Goal: Task Accomplishment & Management: Manage account settings

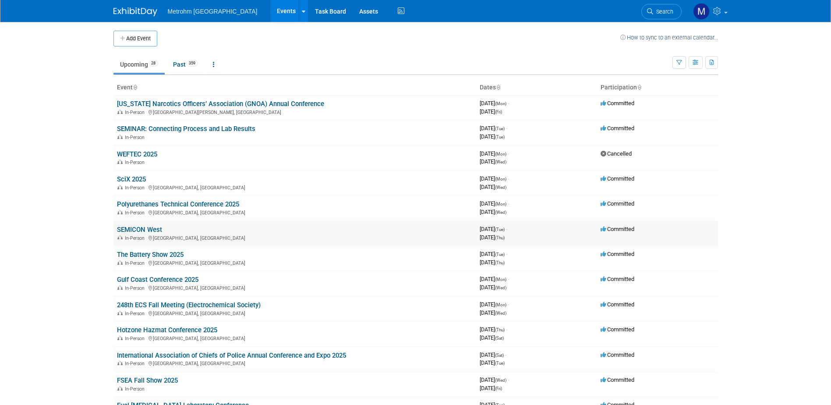
click at [132, 227] on link "SEMICON West" at bounding box center [139, 230] width 45 height 8
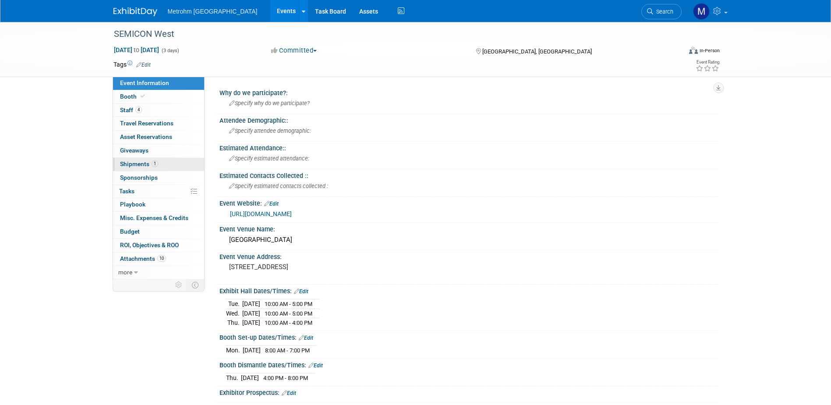
click at [138, 163] on span "Shipments 1" at bounding box center [139, 163] width 38 height 7
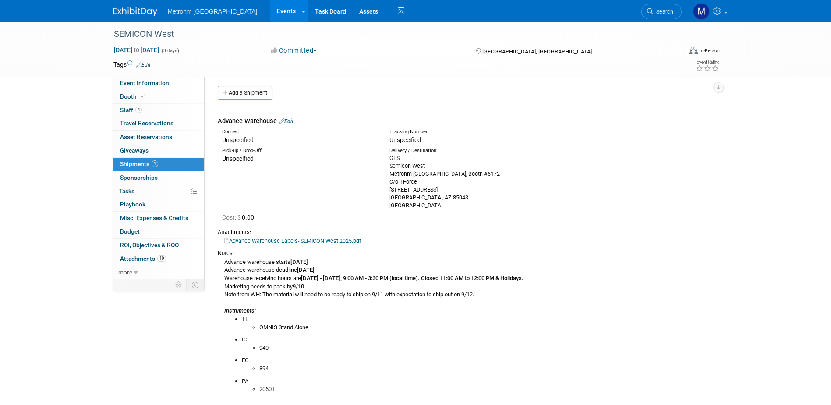
scroll to position [175, 0]
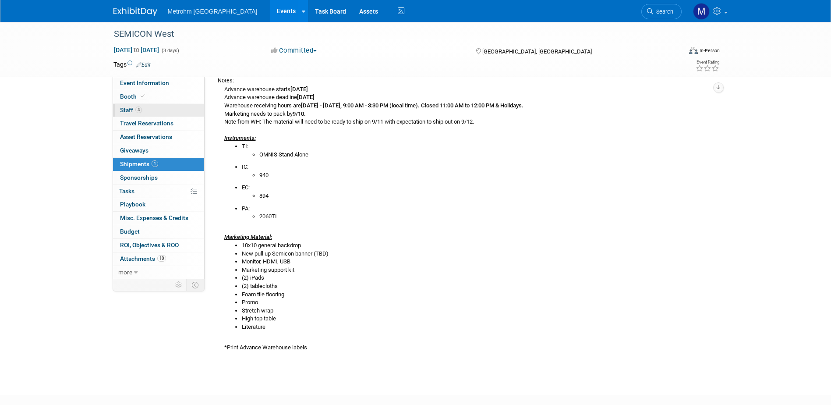
click at [150, 108] on link "4 Staff 4" at bounding box center [158, 110] width 91 height 13
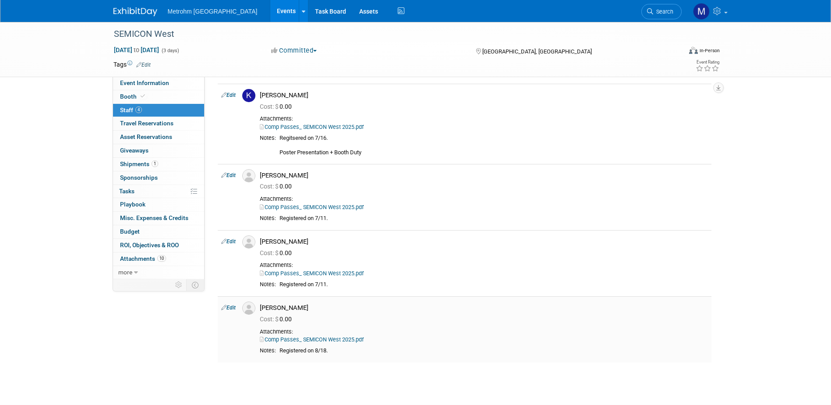
scroll to position [44, 0]
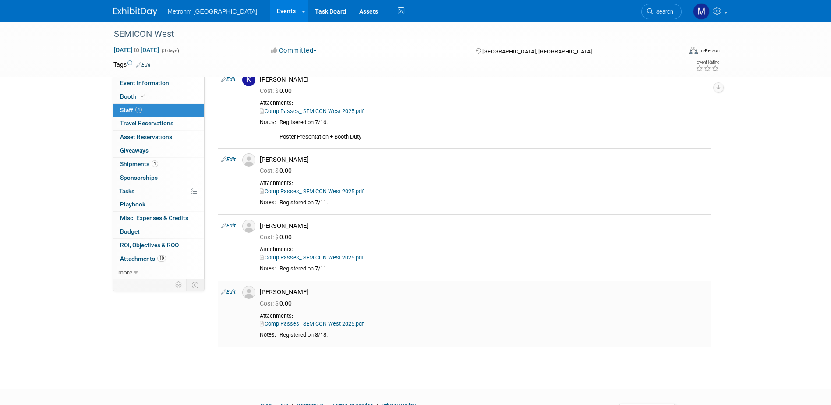
click at [349, 324] on link "Comp Passes_ SEMICON West 2025.pdf" at bounding box center [312, 323] width 104 height 7
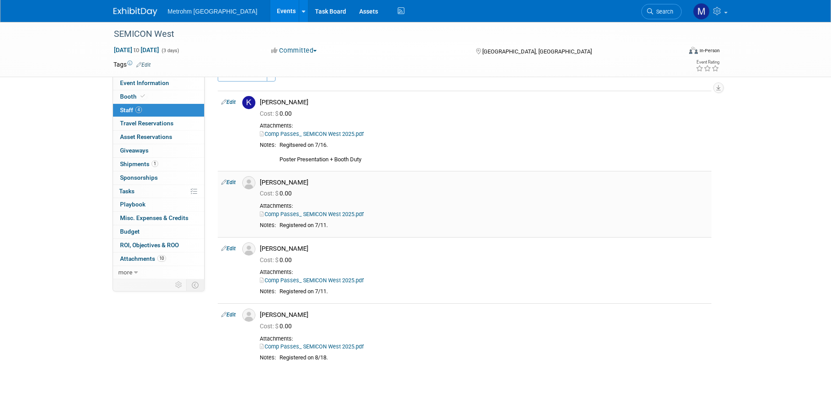
scroll to position [0, 0]
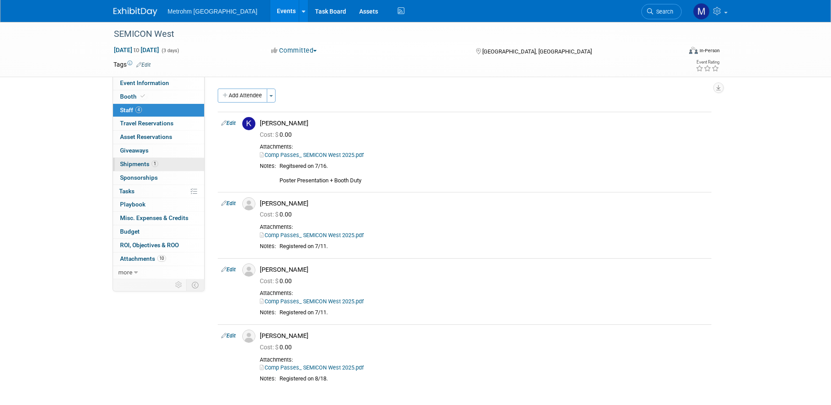
click at [147, 166] on span "Shipments 1" at bounding box center [139, 163] width 38 height 7
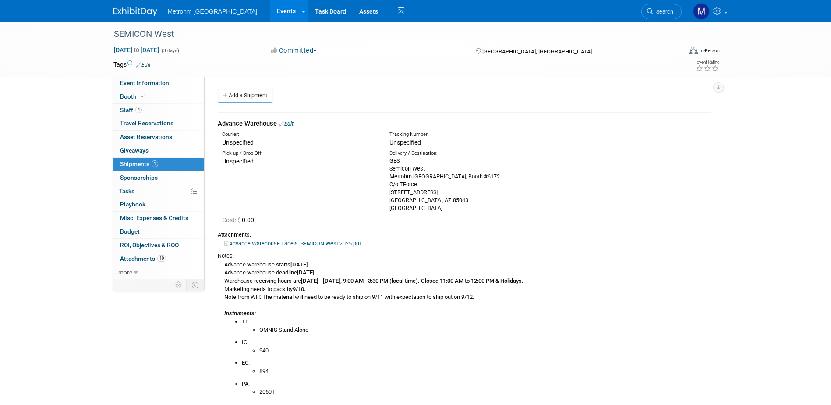
click at [291, 123] on link "Edit" at bounding box center [286, 123] width 14 height 7
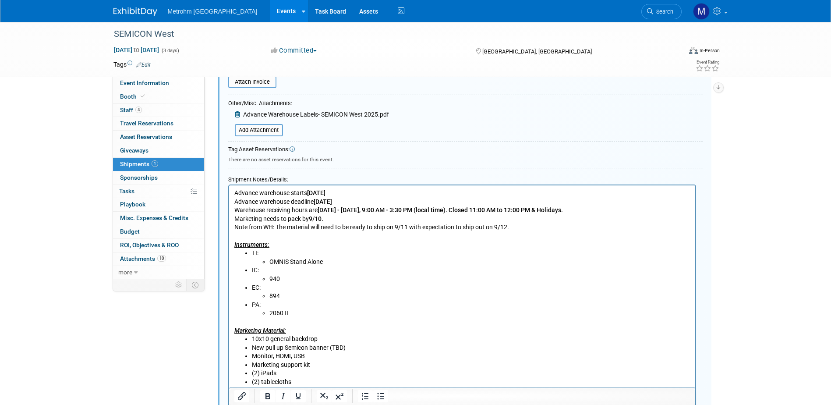
scroll to position [364, 0]
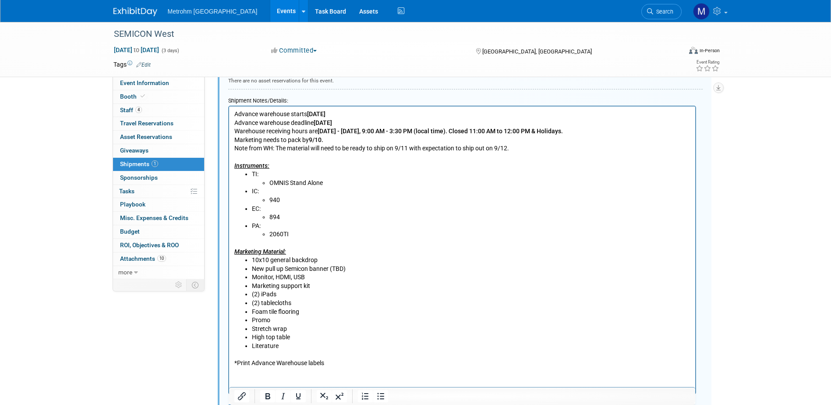
click at [302, 310] on li "Foam tile flooring" at bounding box center [470, 312] width 439 height 9
click at [297, 322] on li "Promo" at bounding box center [470, 320] width 439 height 9
click at [357, 339] on li "Clear bags" at bounding box center [479, 337] width 421 height 9
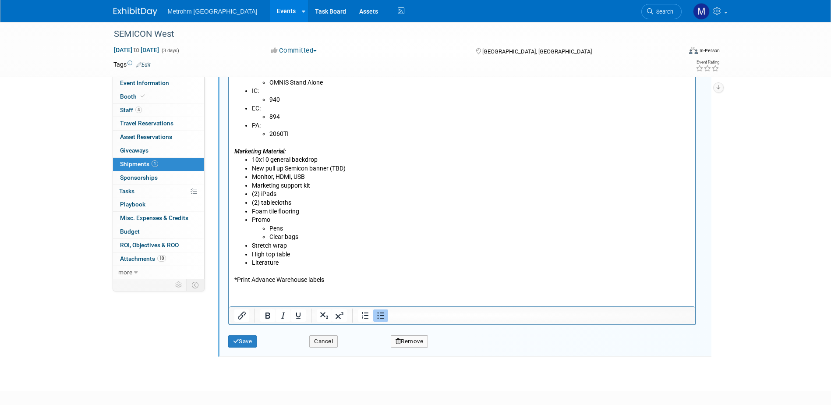
scroll to position [495, 0]
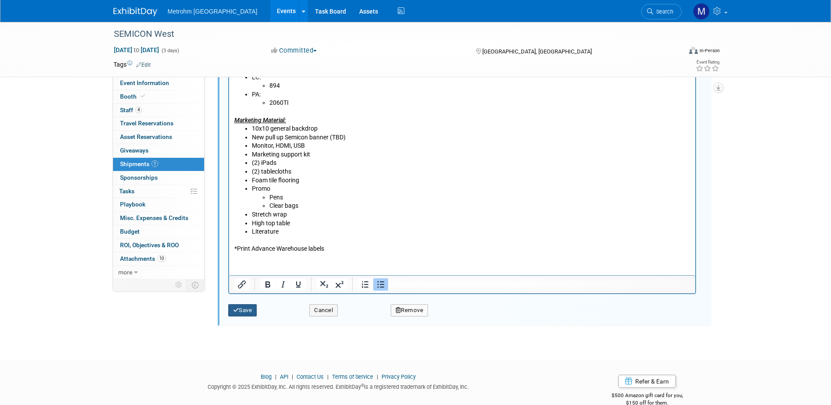
click at [242, 312] on button "Save" at bounding box center [242, 310] width 29 height 12
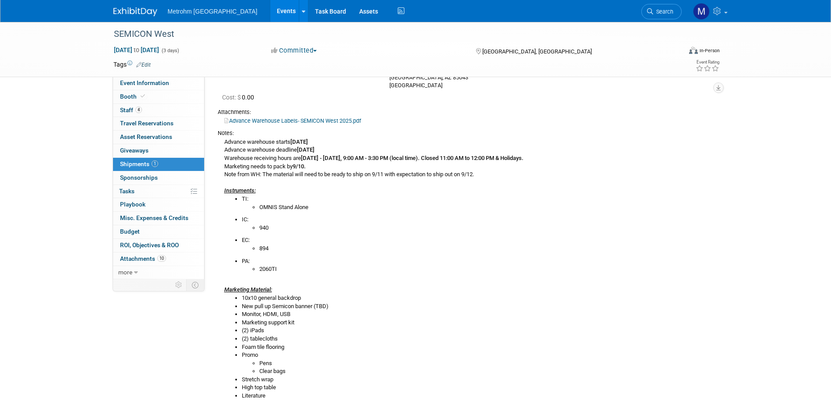
scroll to position [57, 0]
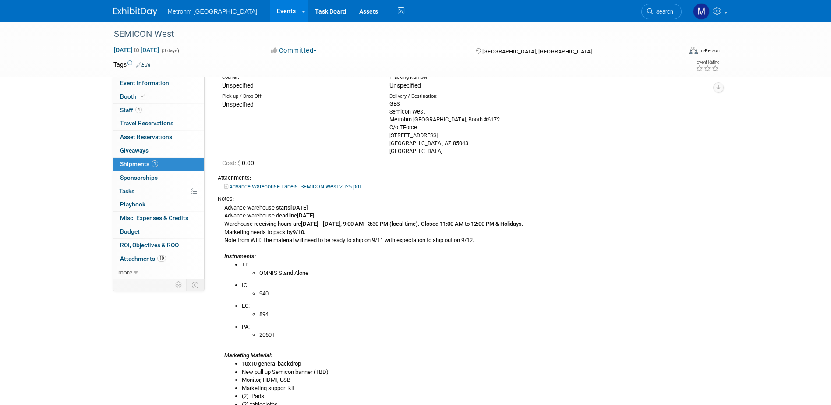
click at [142, 16] on img at bounding box center [135, 11] width 44 height 9
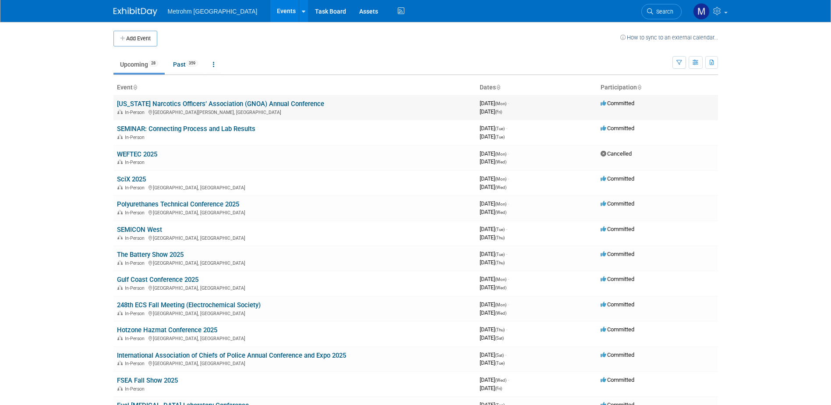
click at [173, 106] on link "[US_STATE] Narcotics Officers’ Association (GNOA) Annual Conference" at bounding box center [220, 104] width 207 height 8
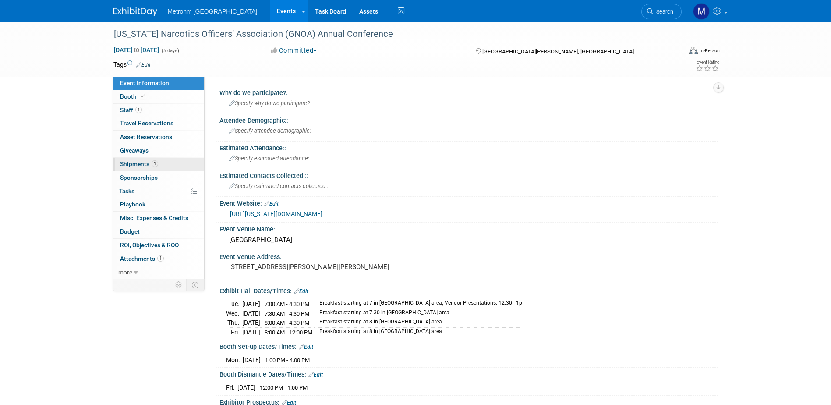
click at [164, 166] on link "1 Shipments 1" at bounding box center [158, 164] width 91 height 13
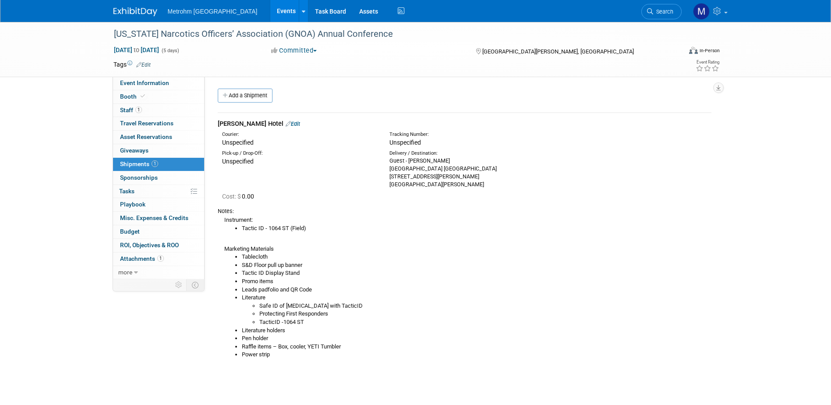
click at [297, 125] on link "Edit" at bounding box center [293, 123] width 14 height 7
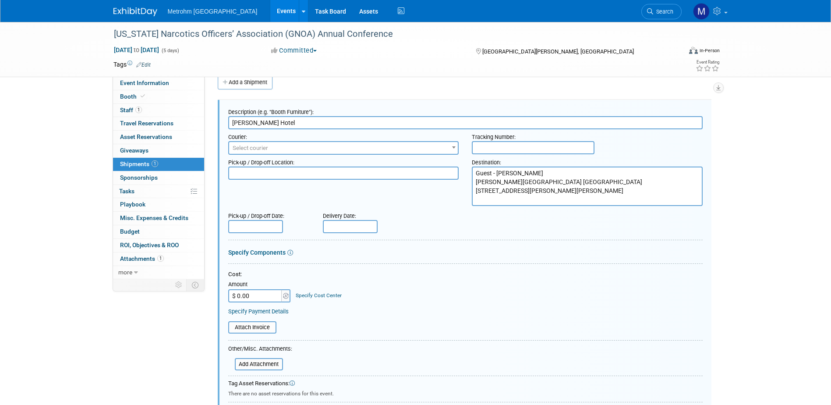
click at [498, 147] on input "text" at bounding box center [533, 147] width 123 height 13
type input "1Z8R882Y0300022004"
click at [412, 149] on span "Select courier" at bounding box center [343, 148] width 229 height 12
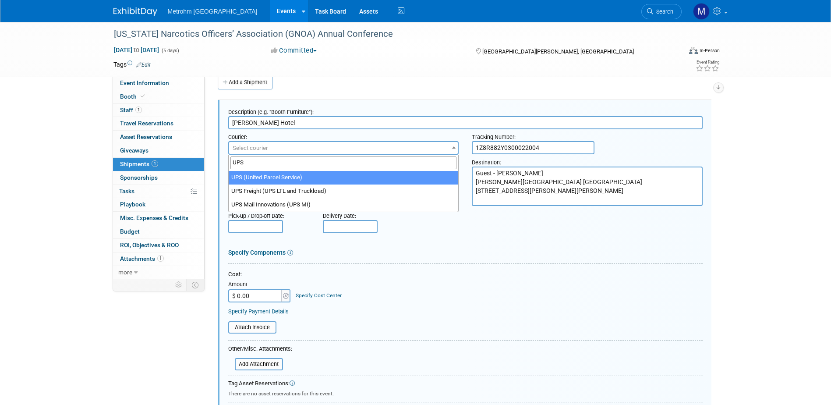
type input "UPS"
select select "508"
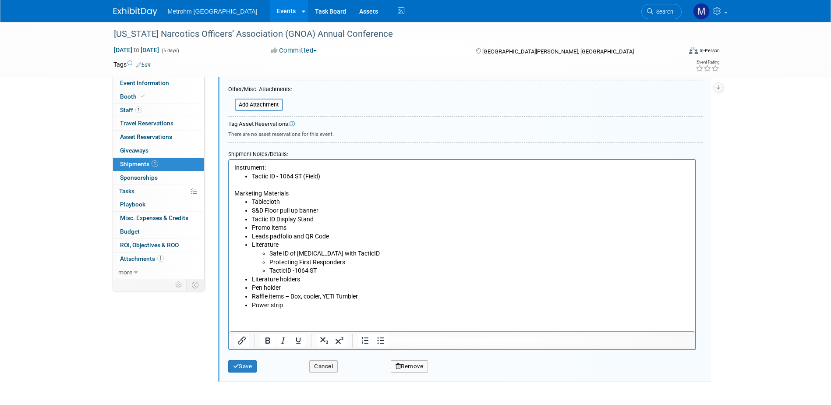
scroll to position [345, 0]
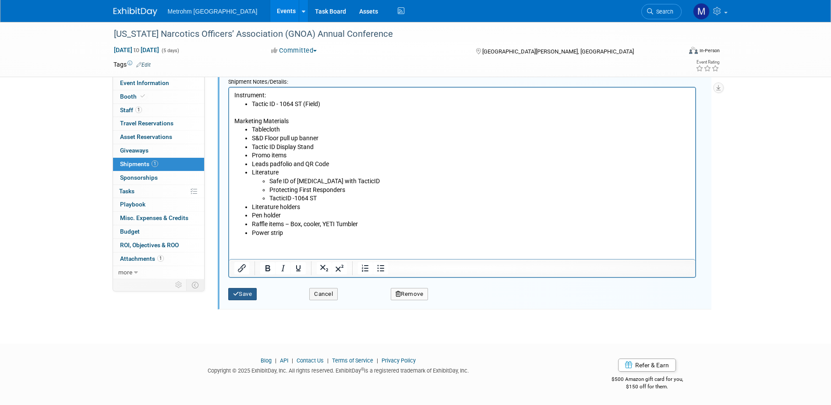
click at [257, 290] on button "Save" at bounding box center [242, 294] width 29 height 12
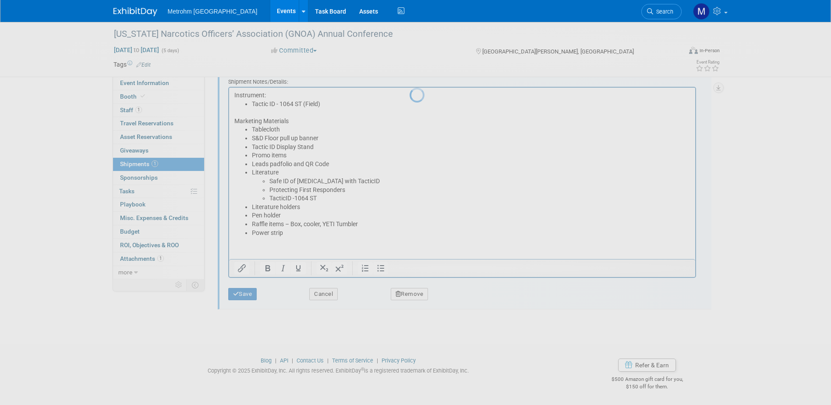
click at [410, 295] on div at bounding box center [416, 202] width 12 height 405
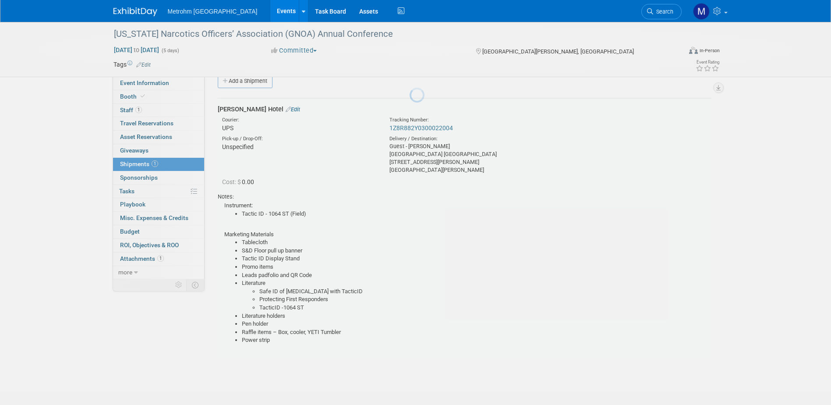
scroll to position [13, 0]
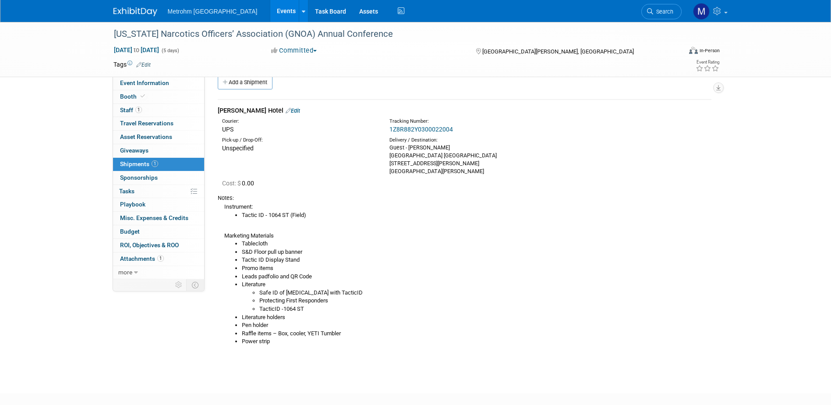
click at [430, 126] on link "1Z8R882Y0300022004" at bounding box center [421, 129] width 64 height 7
click at [145, 12] on img at bounding box center [135, 11] width 44 height 9
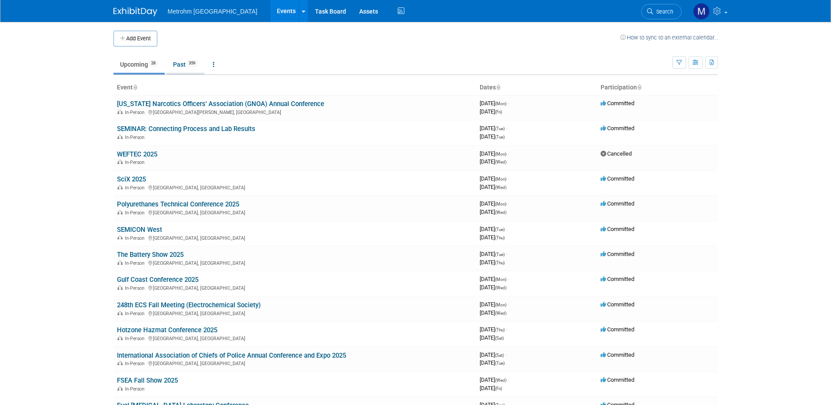
click at [186, 64] on link "Past 359" at bounding box center [185, 64] width 38 height 17
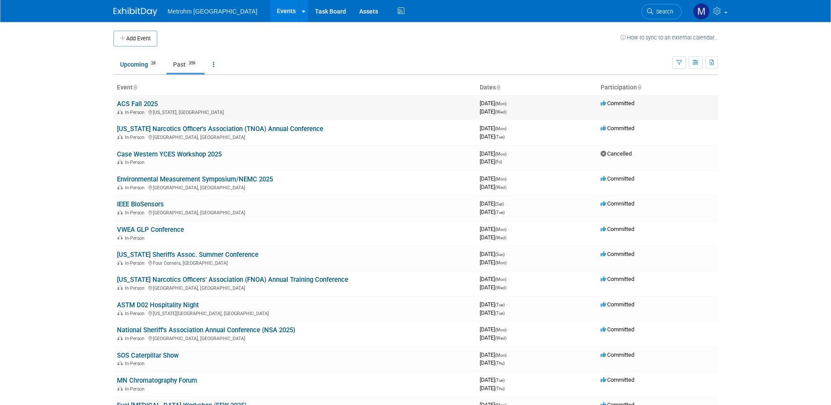
click at [147, 105] on link "ACS Fall 2025" at bounding box center [137, 104] width 41 height 8
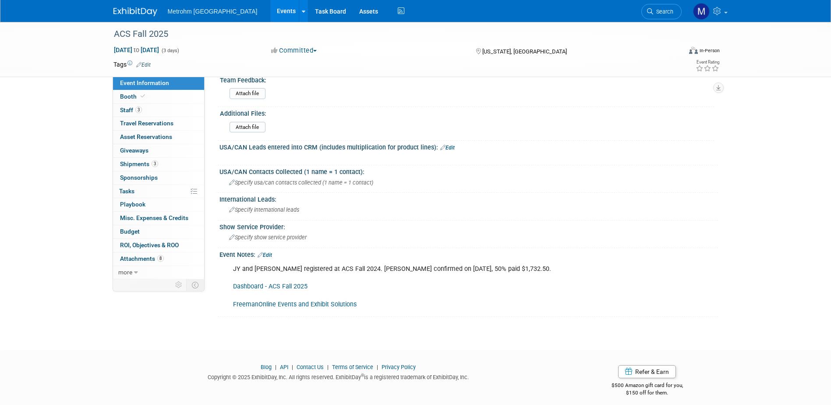
scroll to position [446, 0]
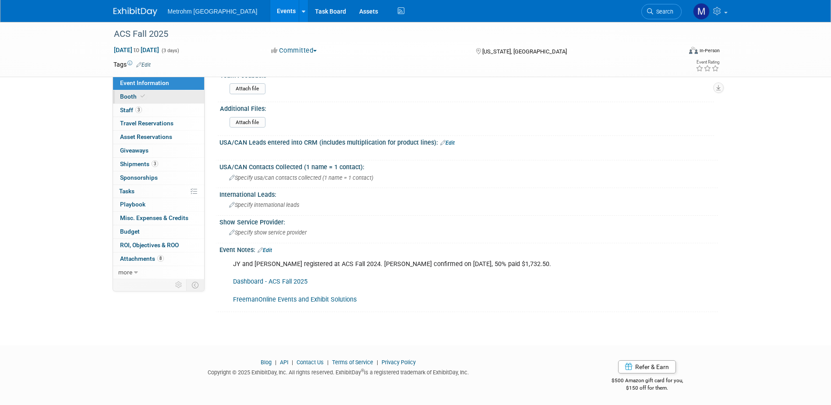
click at [160, 92] on link "Booth" at bounding box center [158, 96] width 91 height 13
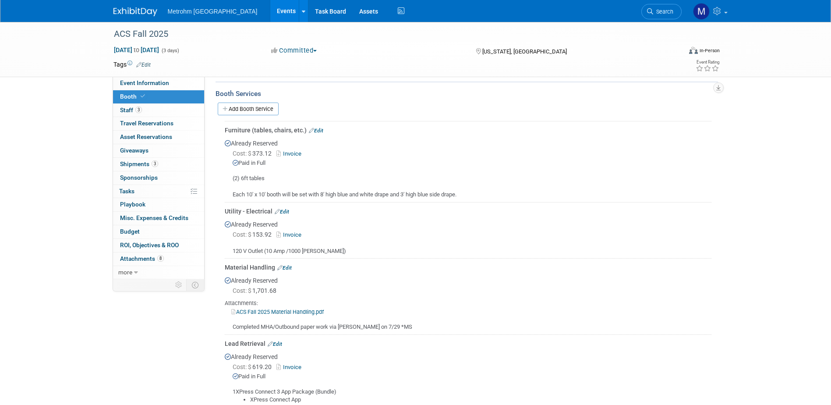
scroll to position [219, 0]
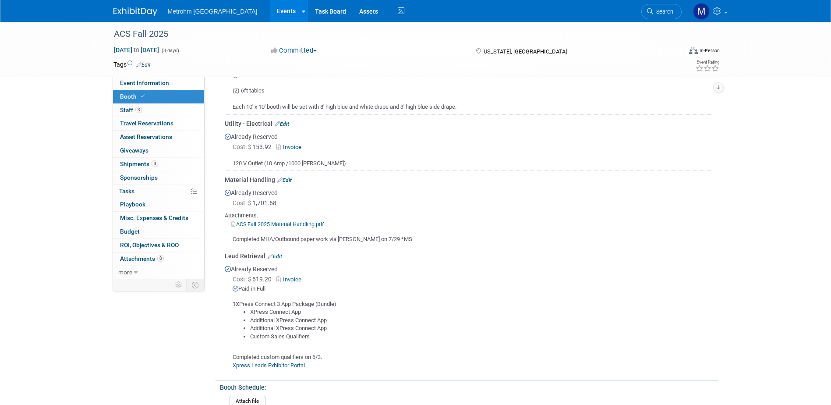
click at [294, 362] on link "Xpress Leads Exhibitor Portal" at bounding box center [269, 365] width 72 height 7
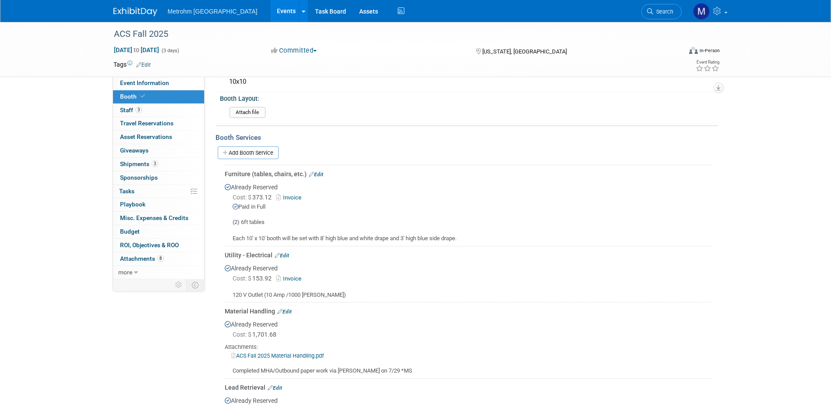
click at [131, 14] on img at bounding box center [135, 11] width 44 height 9
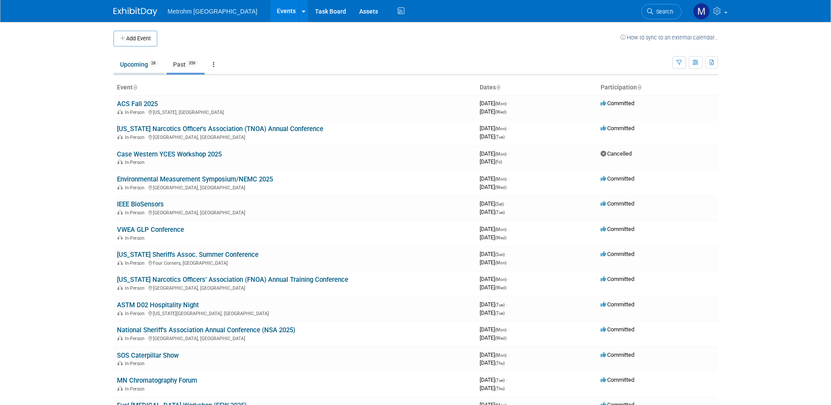
click at [133, 65] on link "Upcoming 28" at bounding box center [138, 64] width 51 height 17
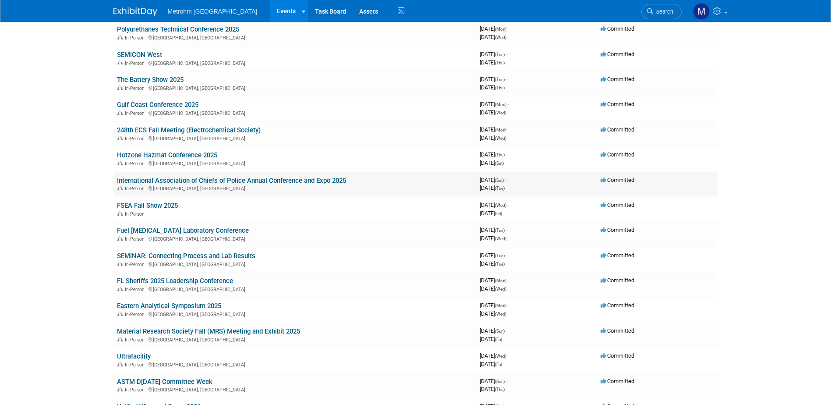
scroll to position [175, 0]
click at [210, 179] on link "International Association of Chiefs of Police Annual Conference and Expo 2025" at bounding box center [231, 180] width 229 height 8
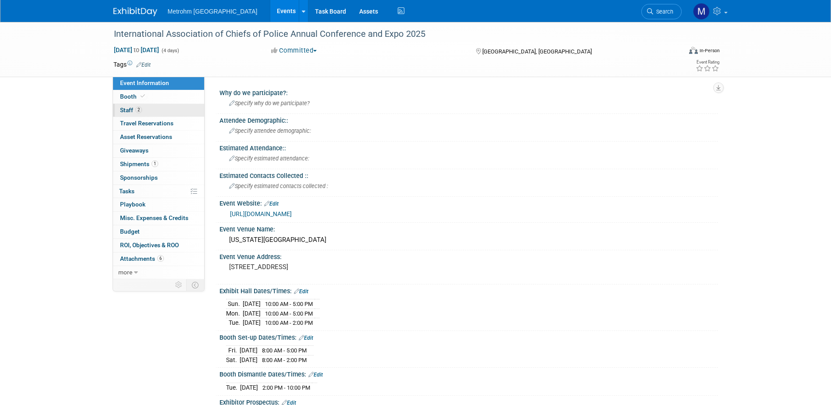
click at [148, 113] on link "2 Staff 2" at bounding box center [158, 110] width 91 height 13
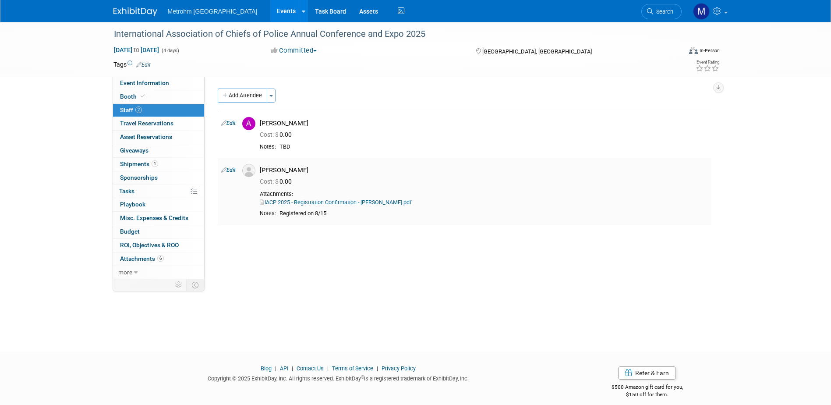
click at [356, 202] on link "IACP 2025 - Registration Confirmation - Jesus Alvarez.pdf" at bounding box center [336, 202] width 152 height 7
click at [156, 81] on span "Event Information" at bounding box center [144, 82] width 49 height 7
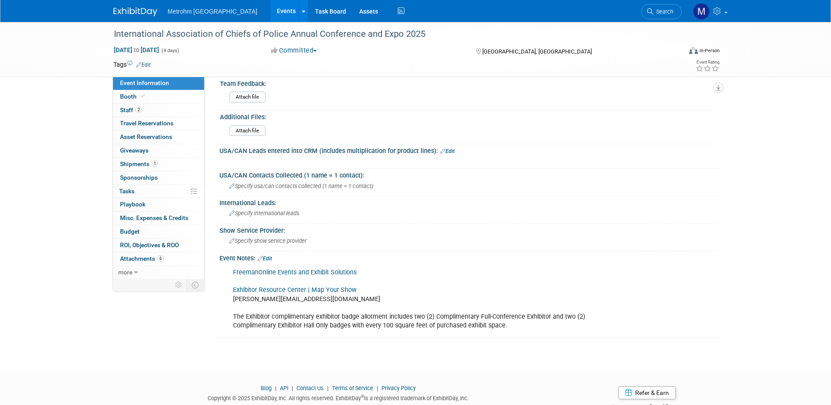
scroll to position [464, 0]
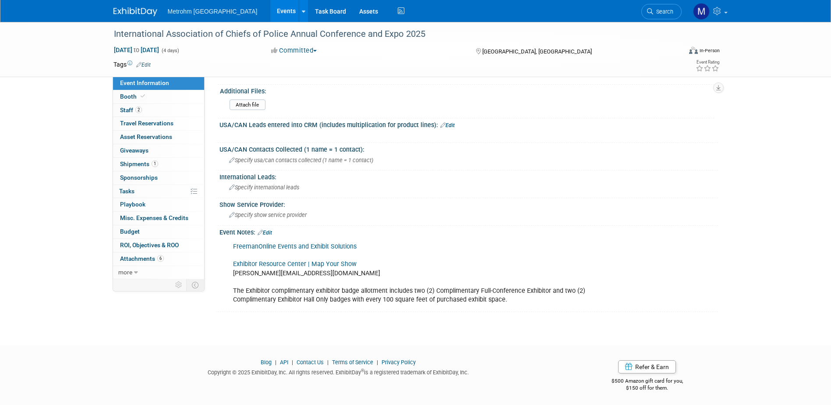
click at [250, 265] on link "Exhibitor Resource Center | Map Your Show" at bounding box center [295, 263] width 124 height 7
click at [152, 97] on link "Booth" at bounding box center [158, 96] width 91 height 13
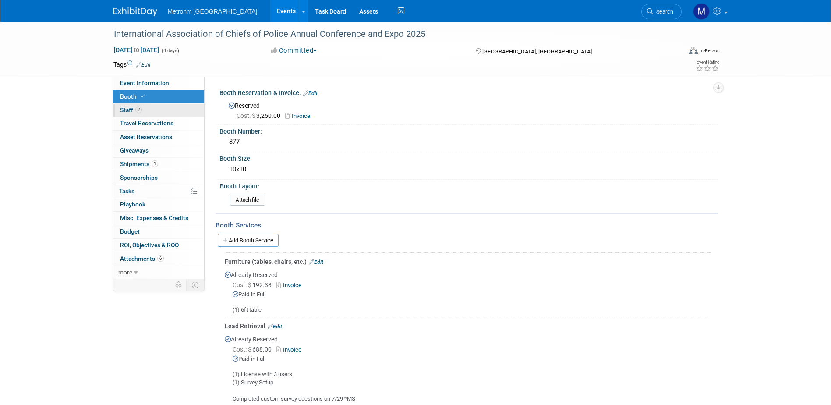
click at [170, 112] on link "2 Staff 2" at bounding box center [158, 110] width 91 height 13
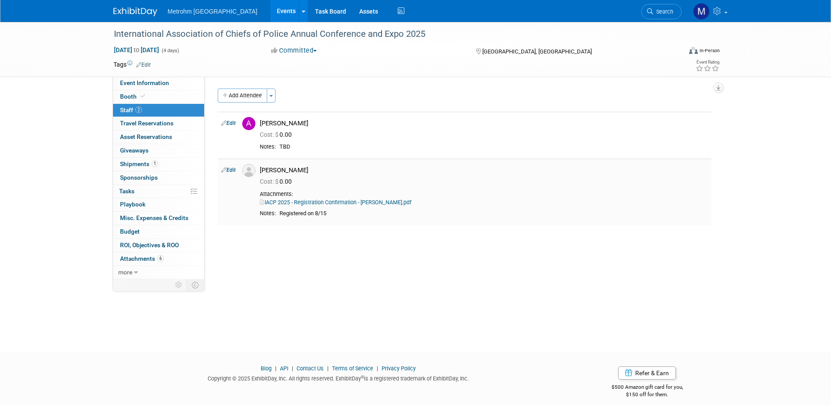
click at [232, 170] on link "Edit" at bounding box center [228, 170] width 14 height 6
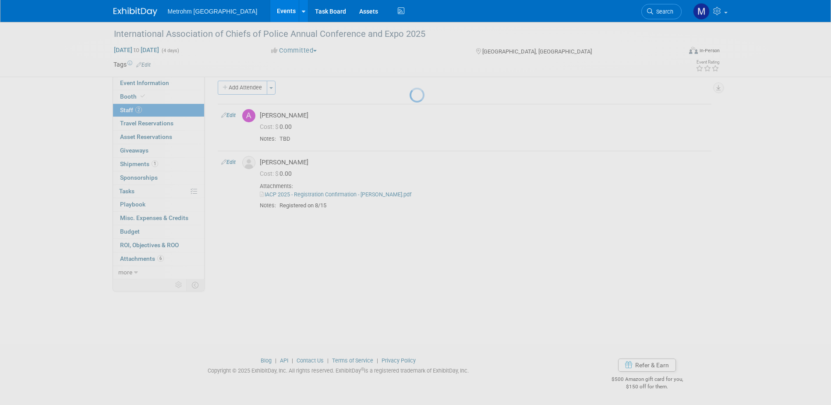
select select "f8546968-452b-4e76-accc-2b3eb3c056ba"
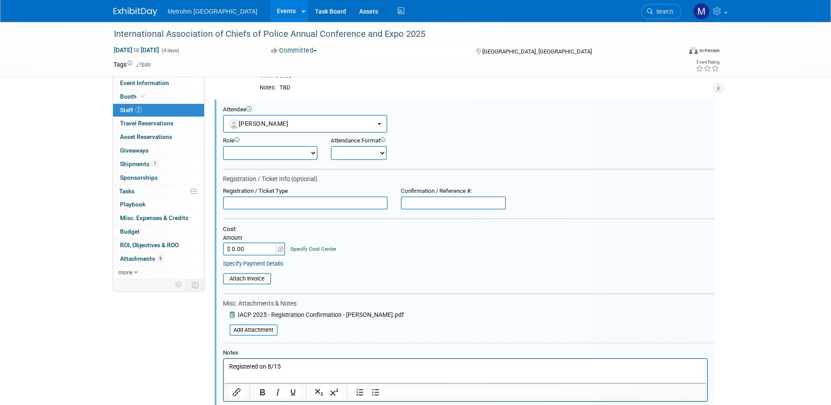
click at [292, 203] on input "text" at bounding box center [305, 202] width 165 height 13
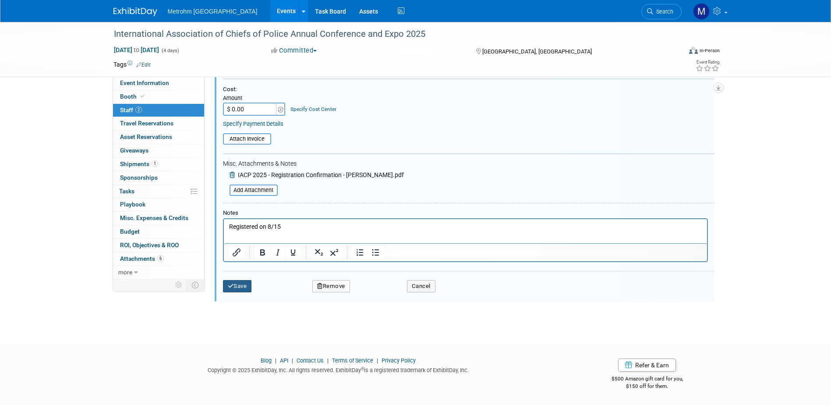
type input "Exhibitor Only"
click at [234, 285] on button "Save" at bounding box center [237, 286] width 29 height 12
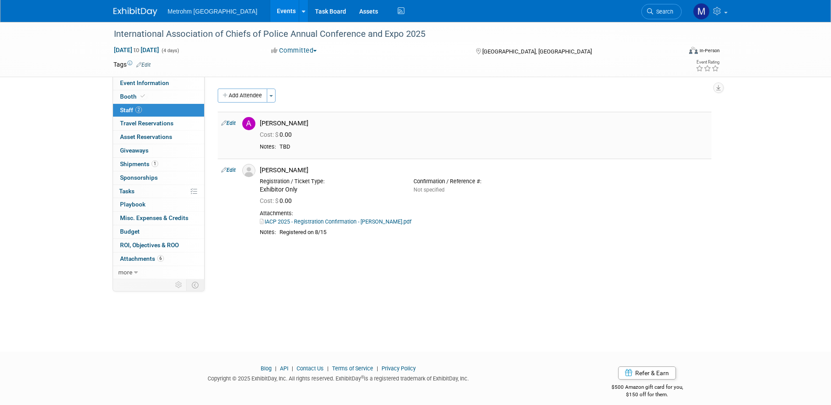
click at [230, 124] on link "Edit" at bounding box center [228, 123] width 14 height 6
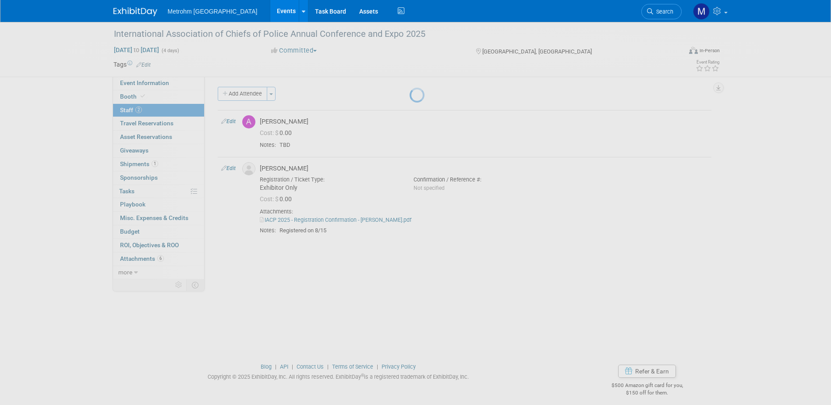
select select "5d61767c-d71c-4902-b37d-103e511326b7"
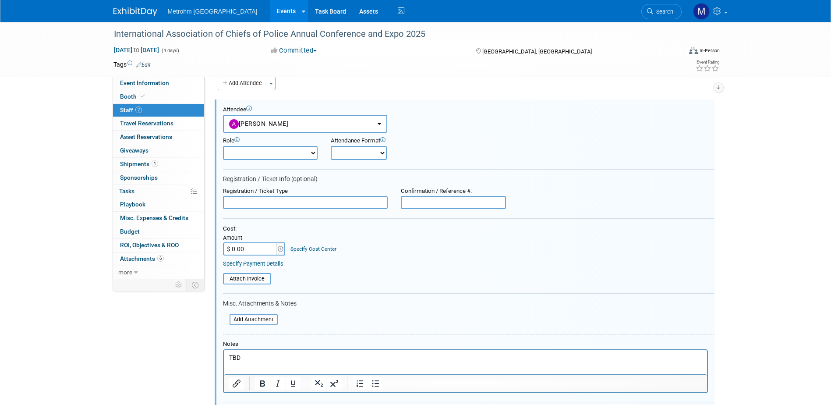
click at [276, 206] on input "text" at bounding box center [305, 202] width 165 height 13
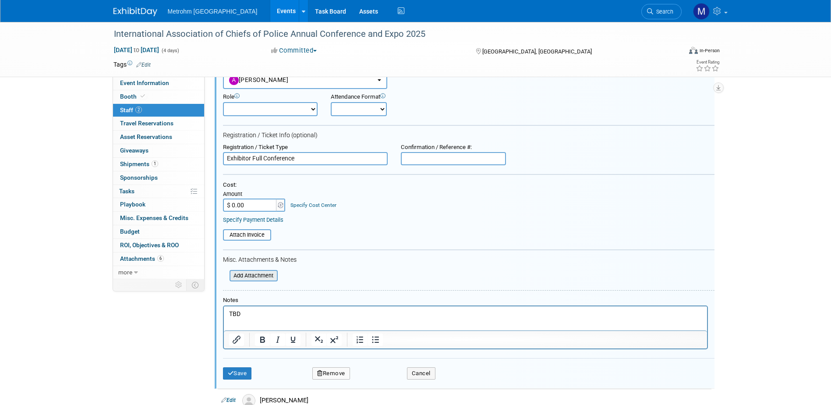
type input "Exhibitor Full Conference"
click at [266, 276] on input "file" at bounding box center [225, 276] width 104 height 10
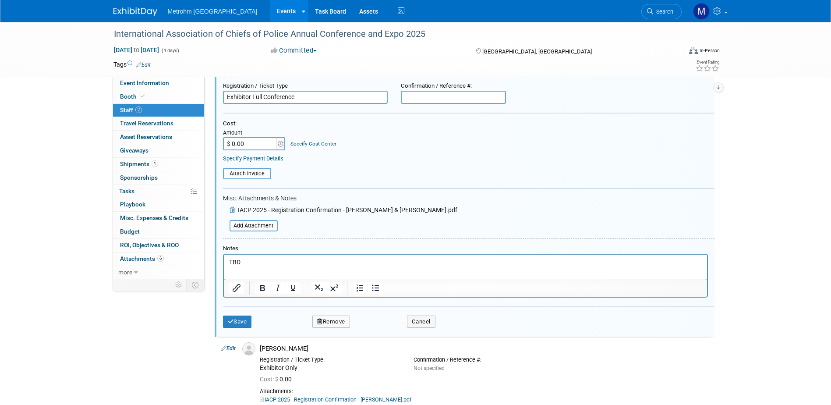
scroll to position [100, 0]
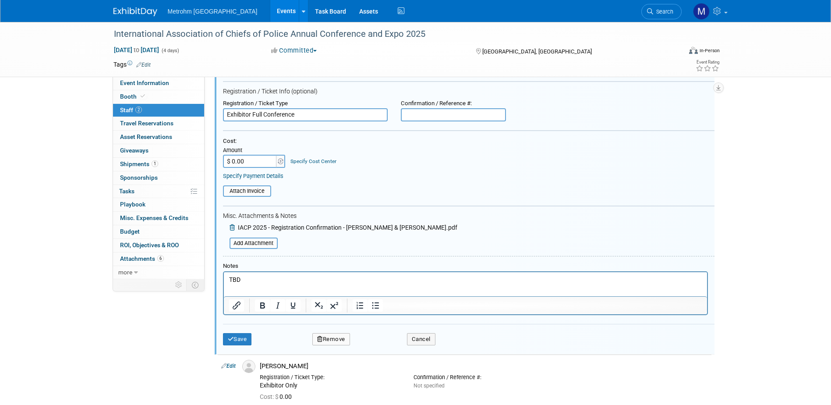
click at [258, 276] on p "TBD" at bounding box center [465, 280] width 473 height 9
click at [240, 337] on button "Save" at bounding box center [237, 339] width 29 height 12
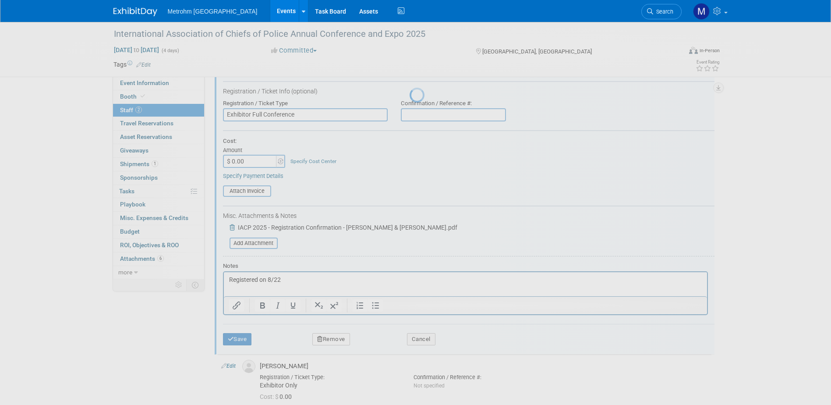
scroll to position [8, 0]
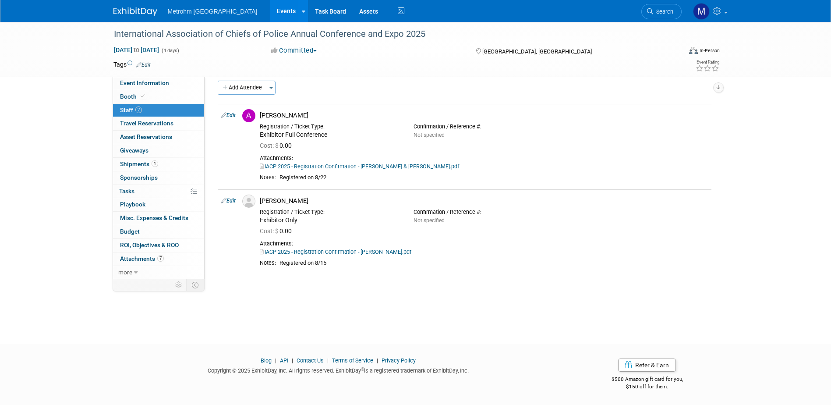
click at [231, 199] on link "Edit" at bounding box center [228, 201] width 14 height 6
select select "f8546968-452b-4e76-accc-2b3eb3c056ba"
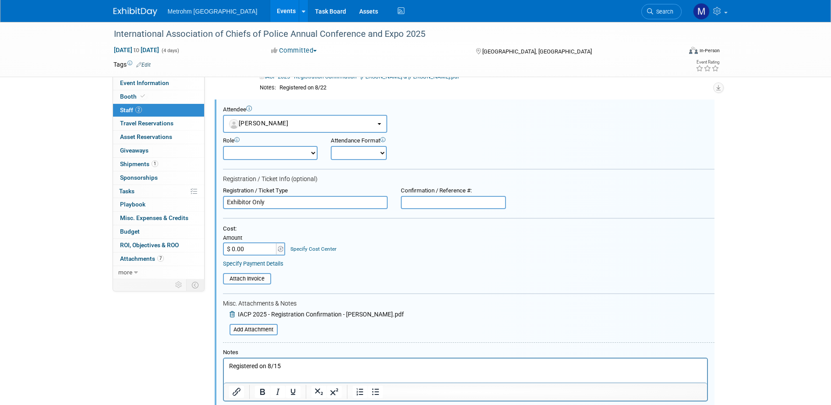
scroll to position [229, 0]
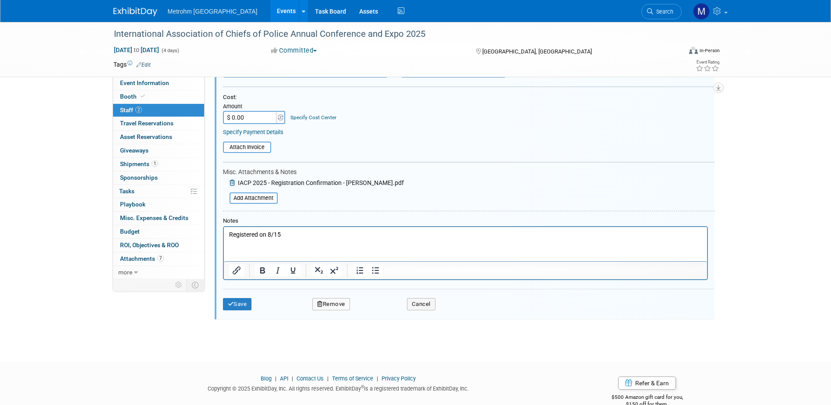
click at [234, 184] on icon at bounding box center [233, 183] width 7 height 6
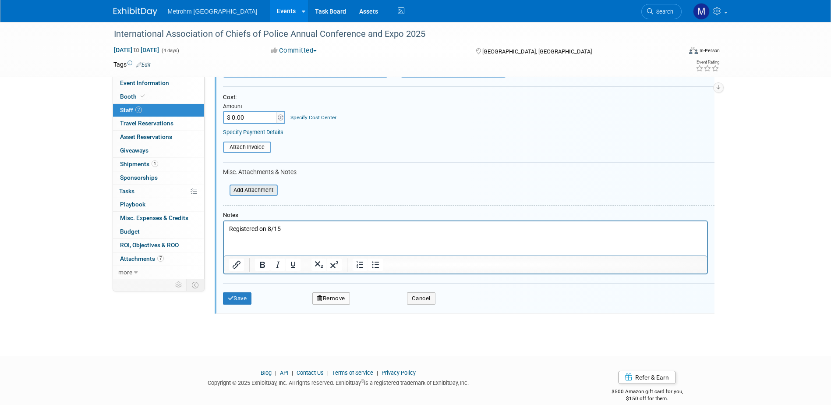
click at [242, 194] on input "file" at bounding box center [225, 190] width 104 height 10
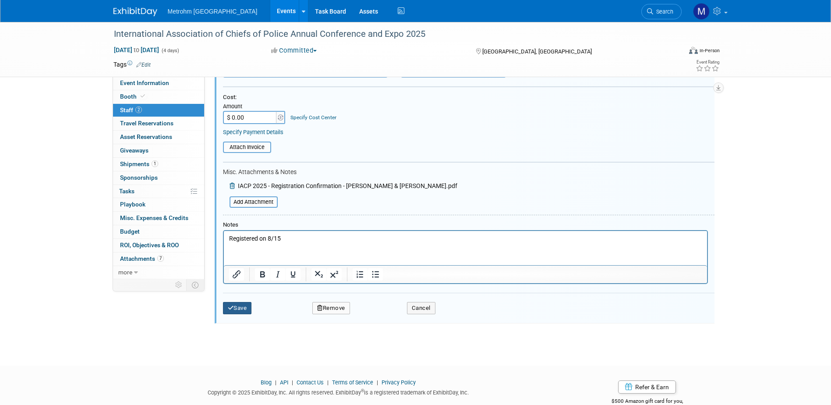
click at [237, 304] on button "Save" at bounding box center [237, 308] width 29 height 12
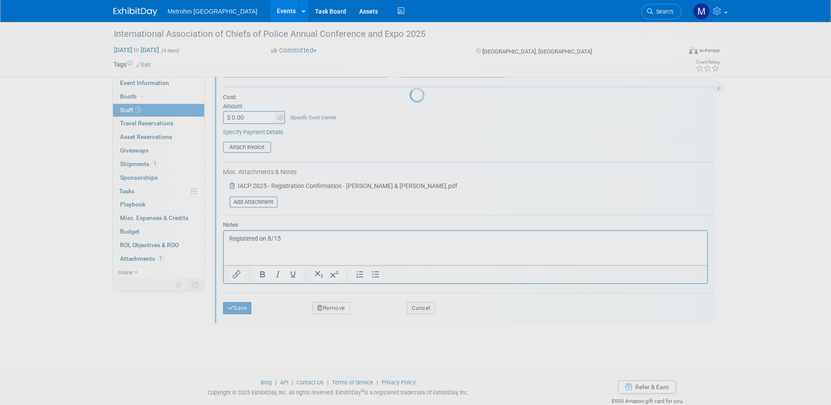
scroll to position [8, 0]
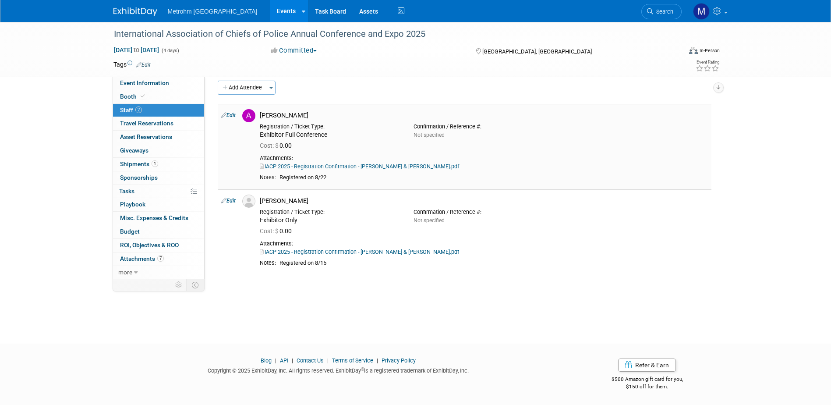
click at [363, 168] on link "IACP 2025 - Registration Confirmation - Jesus Alvarez & Adam Hopkins.pdf" at bounding box center [359, 166] width 199 height 7
drag, startPoint x: 152, startPoint y: 166, endPoint x: 158, endPoint y: 170, distance: 6.8
click at [152, 166] on span "1" at bounding box center [155, 163] width 7 height 7
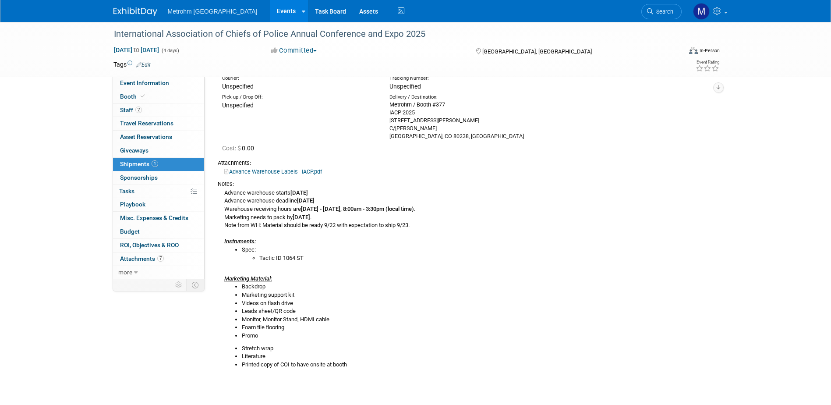
scroll to position [0, 0]
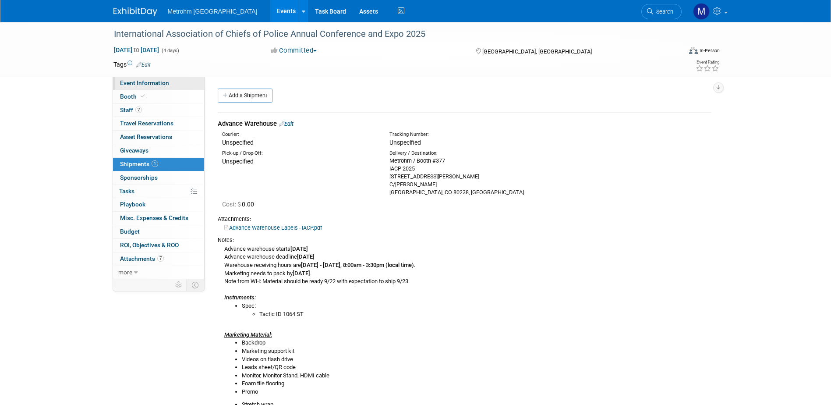
click at [175, 84] on link "Event Information" at bounding box center [158, 83] width 91 height 13
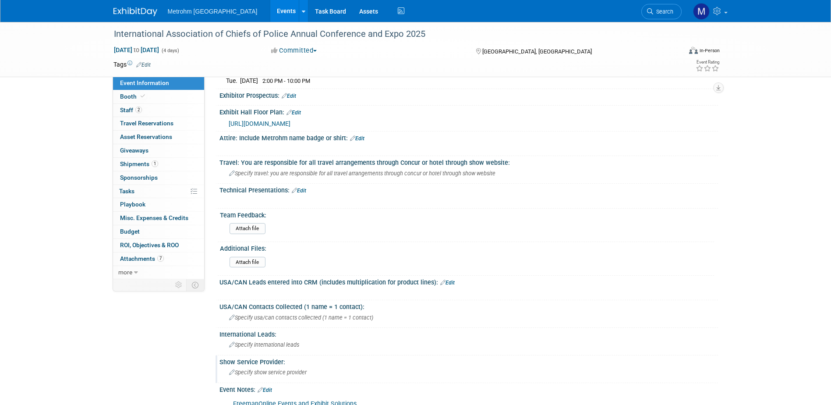
scroll to position [88, 0]
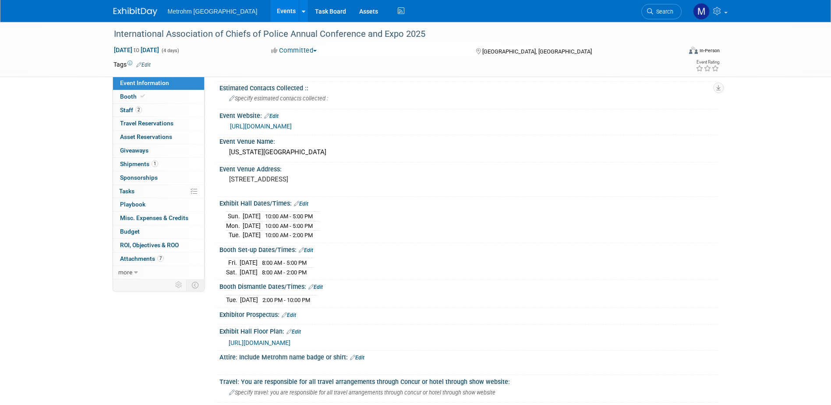
click at [145, 12] on img at bounding box center [135, 11] width 44 height 9
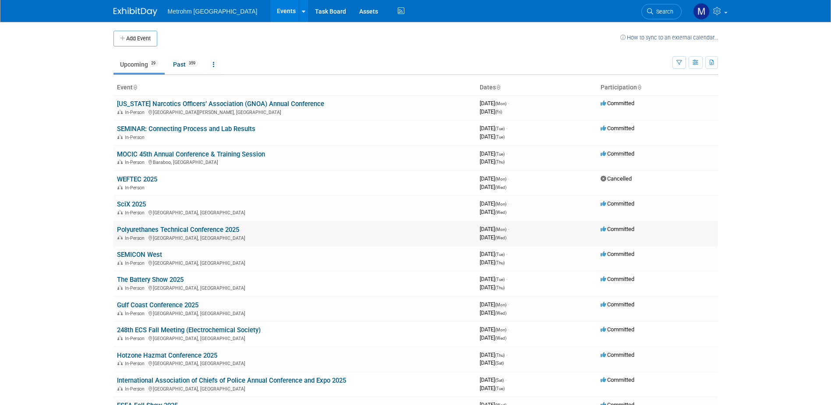
click at [147, 230] on link "Polyurethanes Technical Conference 2025" at bounding box center [178, 230] width 122 height 8
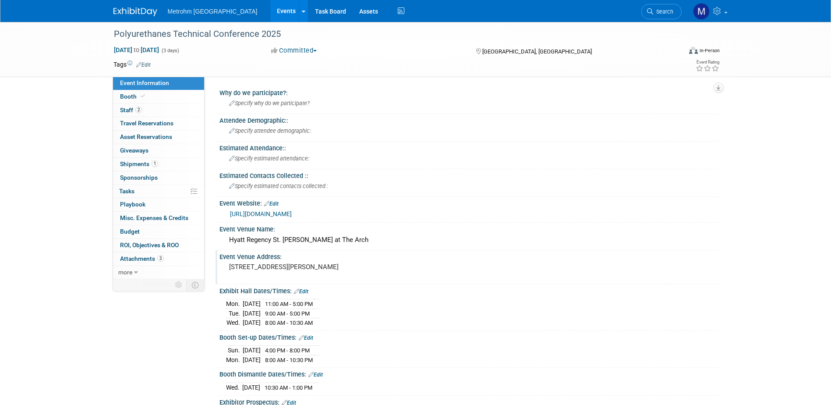
click at [306, 271] on div "[STREET_ADDRESS][PERSON_NAME]" at bounding box center [323, 271] width 195 height 20
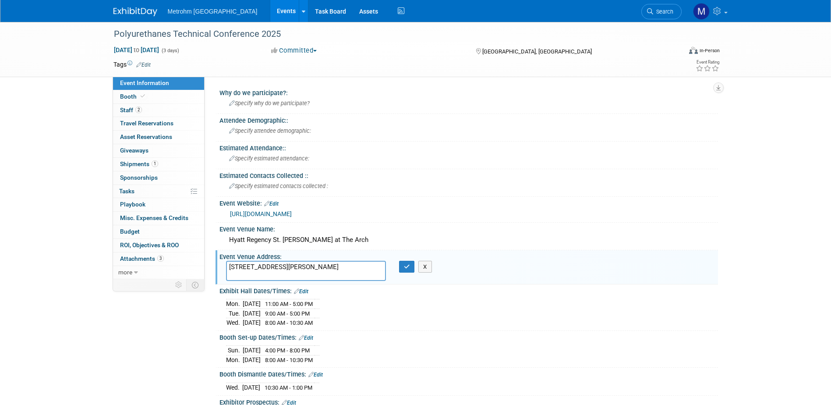
drag, startPoint x: 317, startPoint y: 265, endPoint x: 278, endPoint y: 266, distance: 38.6
click at [278, 266] on textarea "315 Chestnut St, St. Louis, MO 63102" at bounding box center [306, 271] width 160 height 20
click at [294, 238] on div "Hyatt Regency St. Louis at The Arch" at bounding box center [468, 240] width 485 height 14
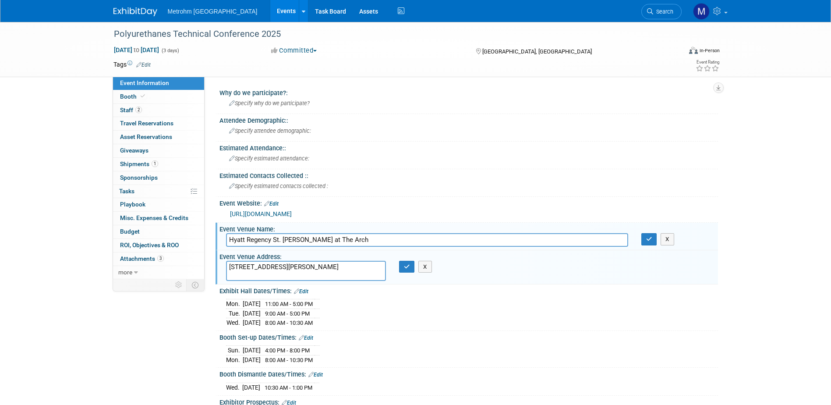
click at [294, 238] on input "Hyatt Regency St. Louis at The Arch" at bounding box center [427, 240] width 402 height 14
click at [425, 271] on button "X" at bounding box center [425, 267] width 14 height 12
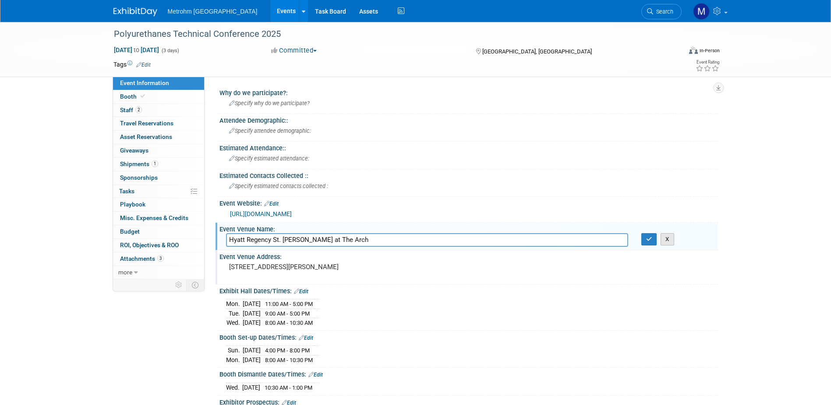
click at [670, 236] on button "X" at bounding box center [668, 239] width 14 height 12
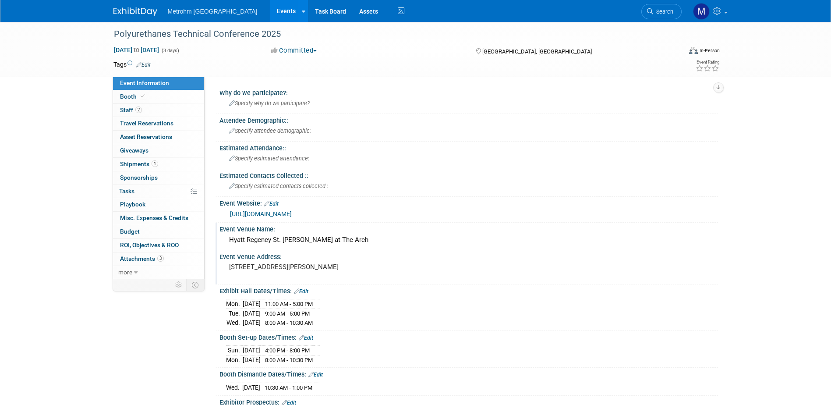
scroll to position [44, 0]
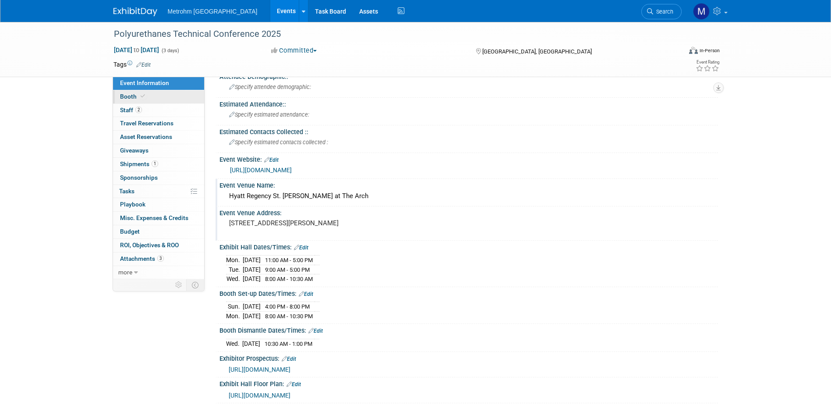
drag, startPoint x: 156, startPoint y: 95, endPoint x: 163, endPoint y: 98, distance: 7.1
click at [156, 95] on link "Booth" at bounding box center [158, 96] width 91 height 13
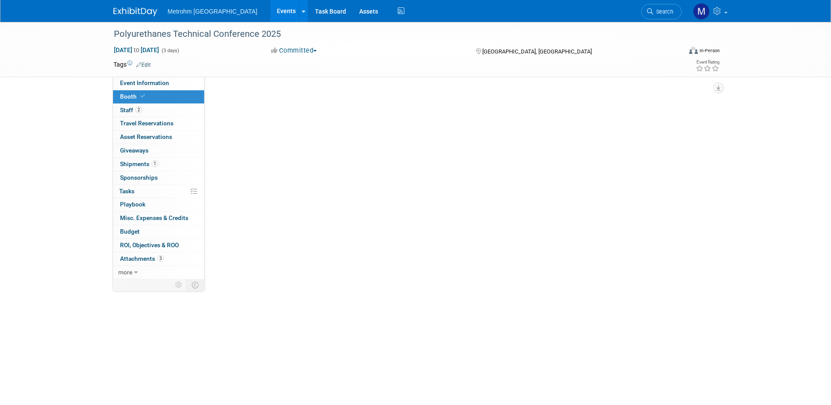
scroll to position [0, 0]
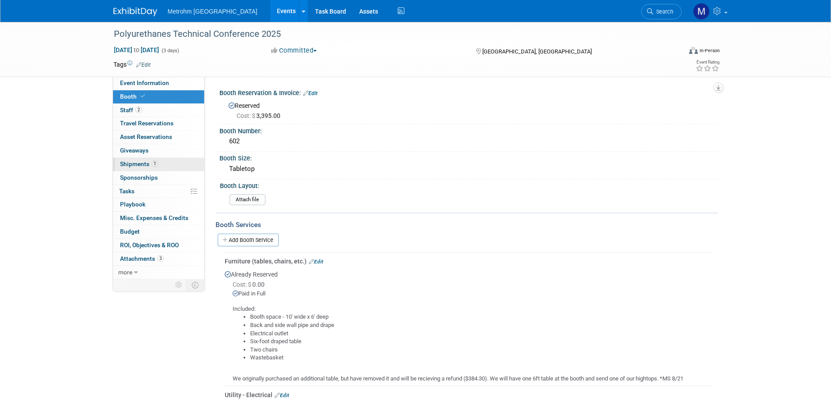
click at [121, 167] on link "1 Shipments 1" at bounding box center [158, 164] width 91 height 13
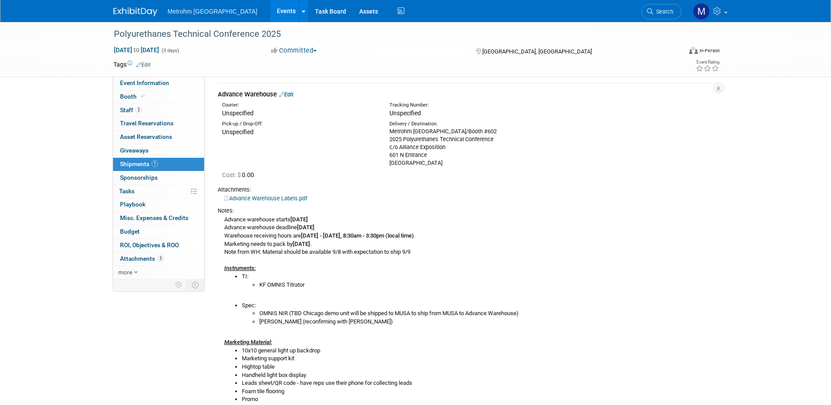
scroll to position [44, 0]
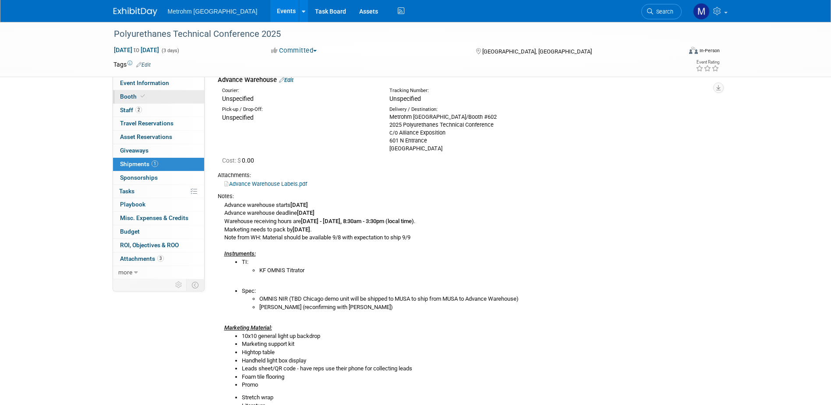
click at [134, 98] on span "Booth" at bounding box center [133, 96] width 27 height 7
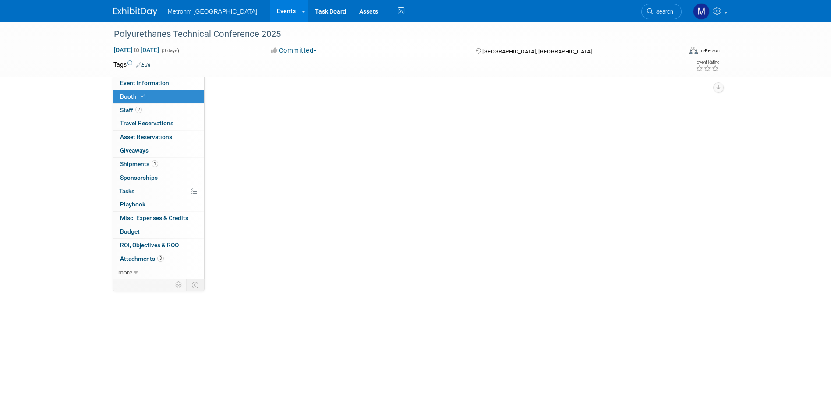
scroll to position [0, 0]
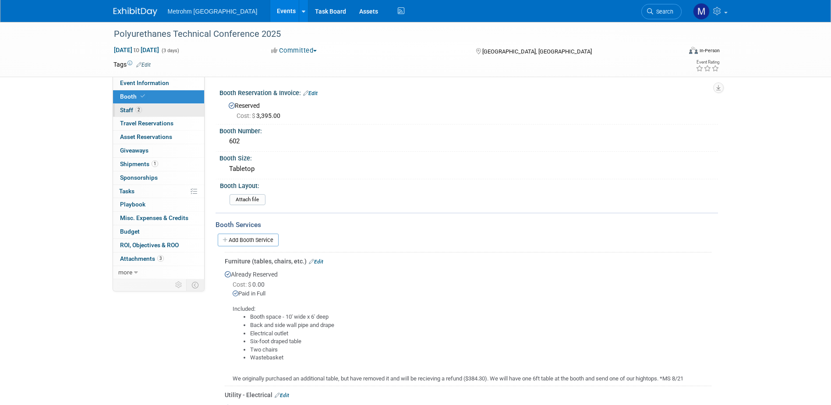
click at [140, 110] on span "2" at bounding box center [138, 109] width 7 height 7
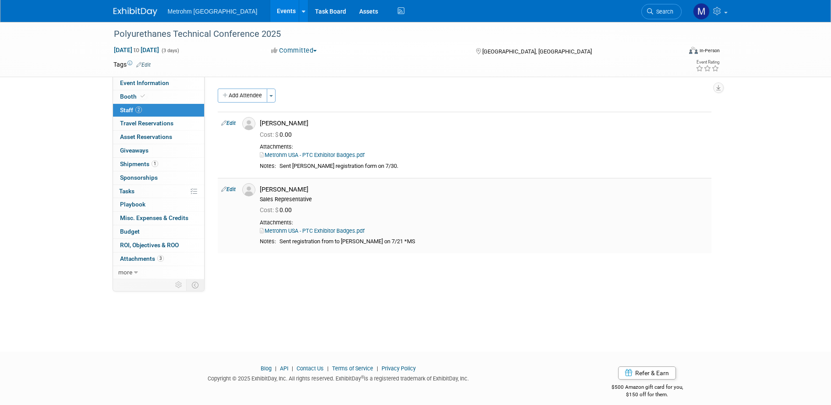
click at [285, 188] on div "Parrish Fastenau" at bounding box center [484, 189] width 448 height 8
drag, startPoint x: 309, startPoint y: 190, endPoint x: 262, endPoint y: 189, distance: 47.3
click at [262, 189] on div "Parrish Fastenau" at bounding box center [484, 189] width 448 height 8
copy div "Parrish Fastenau"
drag, startPoint x: 303, startPoint y: 122, endPoint x: 273, endPoint y: 121, distance: 29.8
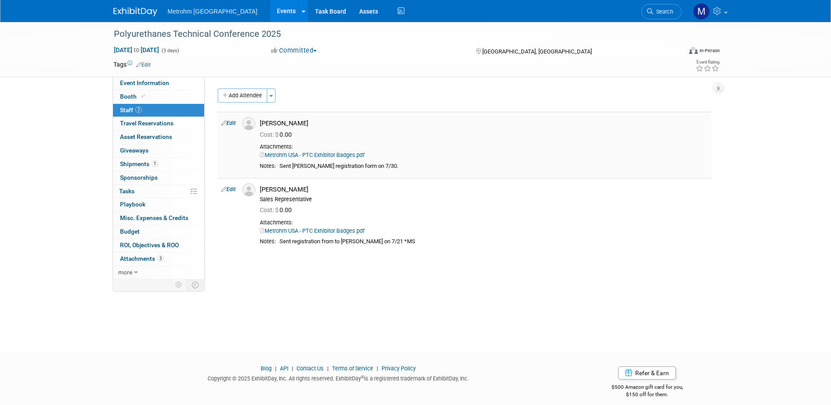
click at [273, 121] on div "Brian Goodyear" at bounding box center [484, 123] width 448 height 8
drag, startPoint x: 273, startPoint y: 121, endPoint x: 262, endPoint y: 125, distance: 11.5
click at [262, 125] on div "Brian Goodyear" at bounding box center [484, 123] width 448 height 8
copy div "Brian Goodyear"
click at [162, 99] on link "Booth" at bounding box center [158, 96] width 91 height 13
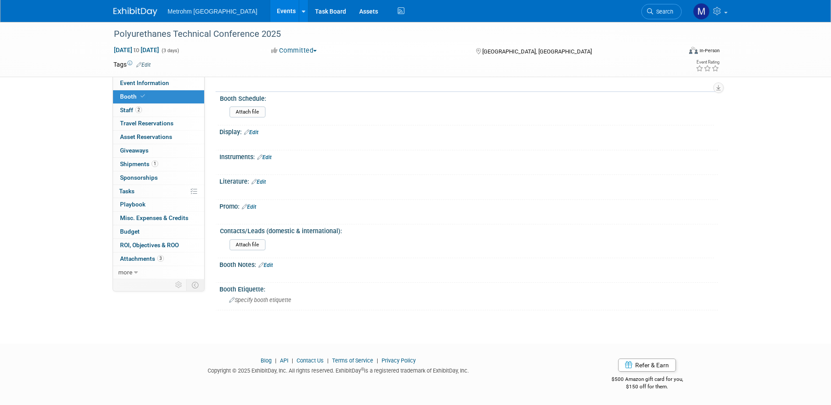
scroll to position [360, 0]
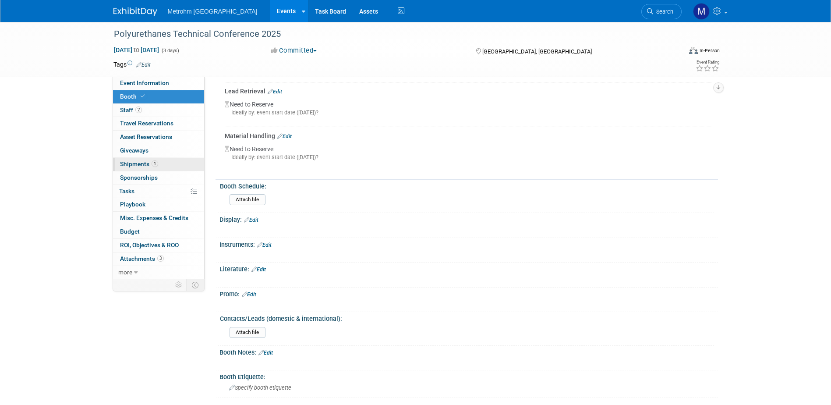
click at [152, 162] on span "1" at bounding box center [155, 163] width 7 height 7
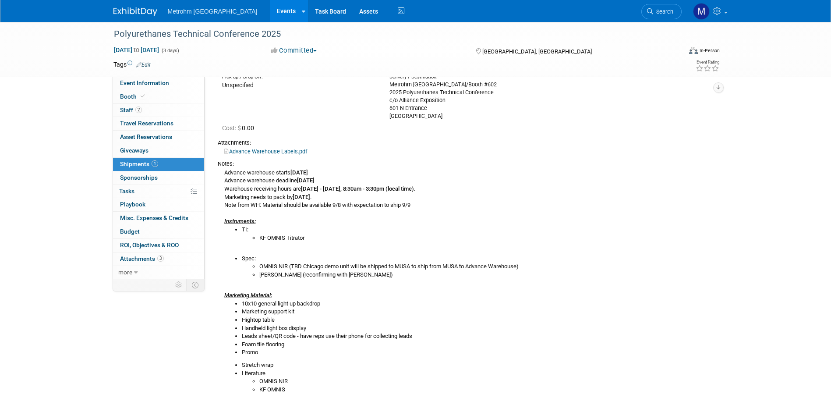
scroll to position [0, 0]
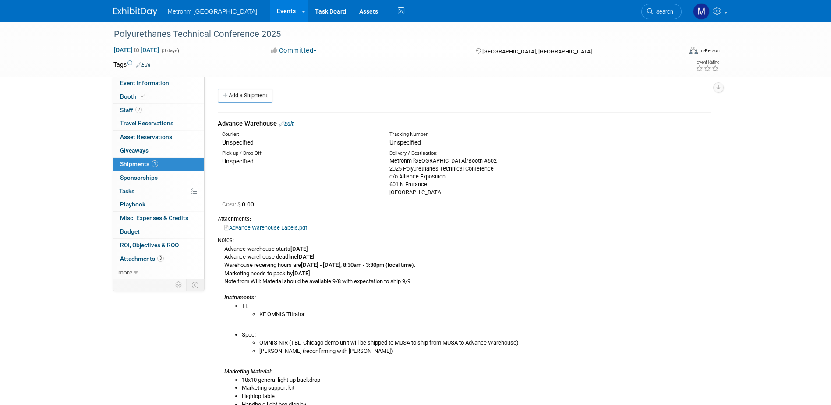
click at [289, 128] on div "Courier: Unspecified Tracking Number: Unspecified" at bounding box center [464, 137] width 507 height 19
click at [291, 127] on link "Edit" at bounding box center [286, 123] width 14 height 7
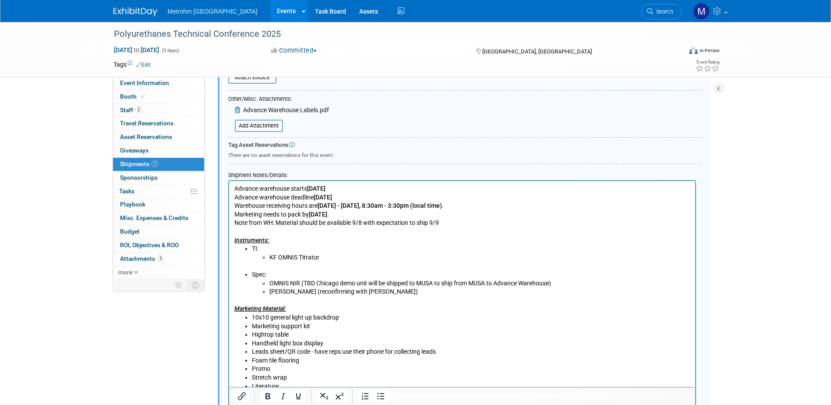
scroll to position [359, 0]
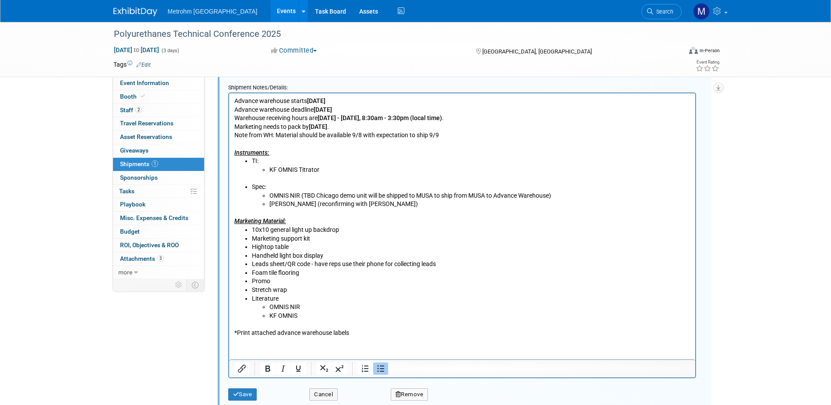
click at [290, 229] on li "10x10 general light up backdrop" at bounding box center [470, 230] width 439 height 9
click at [364, 231] on li "10x10 general light up backdrop (test tubs)" at bounding box center [470, 230] width 439 height 9
click at [411, 237] on li "Marketing support kit" at bounding box center [470, 238] width 439 height 9
drag, startPoint x: 325, startPoint y: 255, endPoint x: 253, endPoint y: 256, distance: 71.4
click at [253, 256] on li "Handheld light box display" at bounding box center [470, 255] width 439 height 9
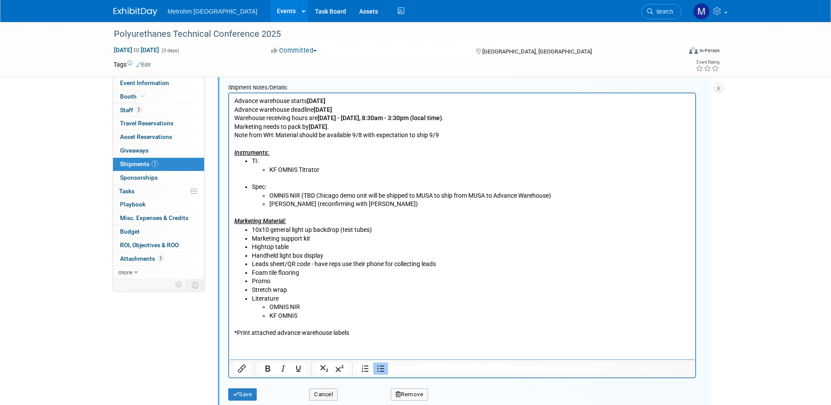
copy li "Handheld light box display"
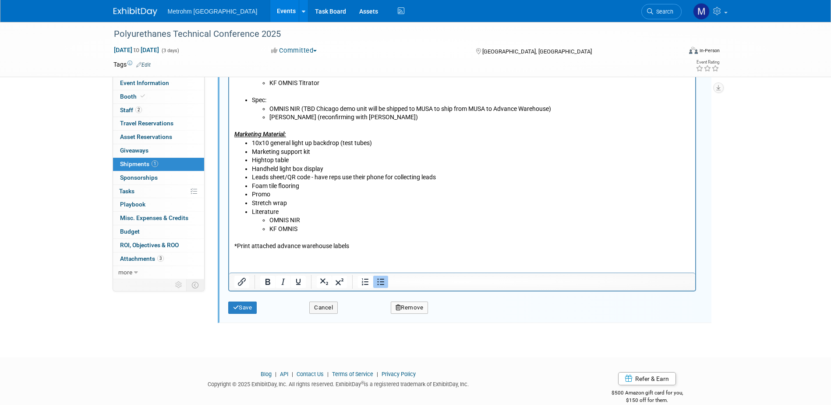
scroll to position [447, 0]
click at [247, 310] on button "Save" at bounding box center [242, 307] width 29 height 12
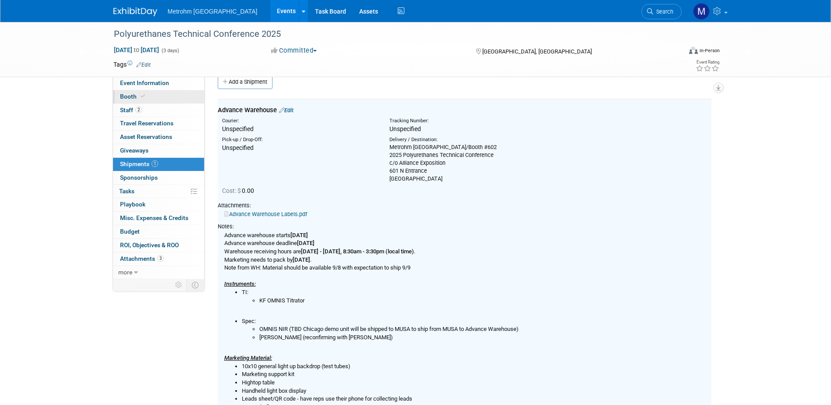
scroll to position [13, 0]
click at [158, 86] on link "Event Information" at bounding box center [158, 83] width 91 height 13
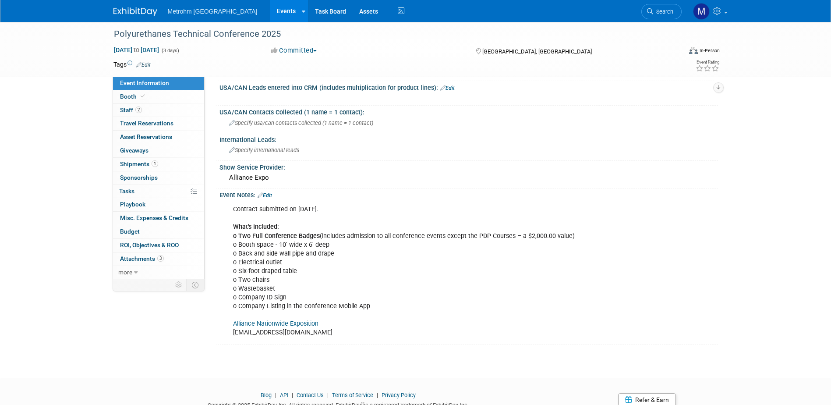
scroll to position [456, 0]
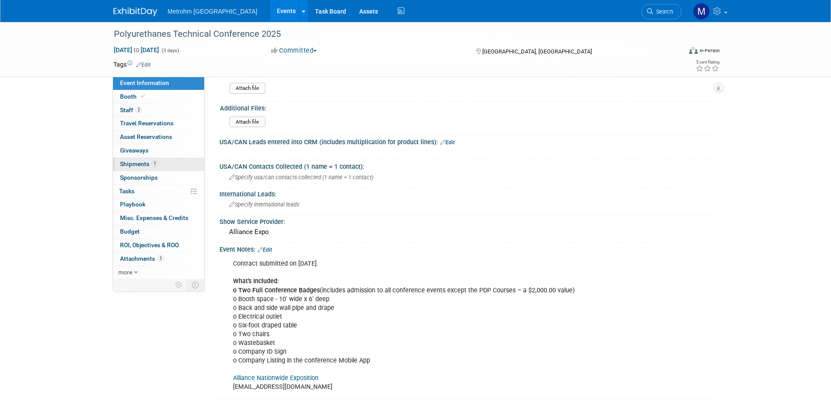
click at [138, 162] on span "Shipments 1" at bounding box center [139, 163] width 38 height 7
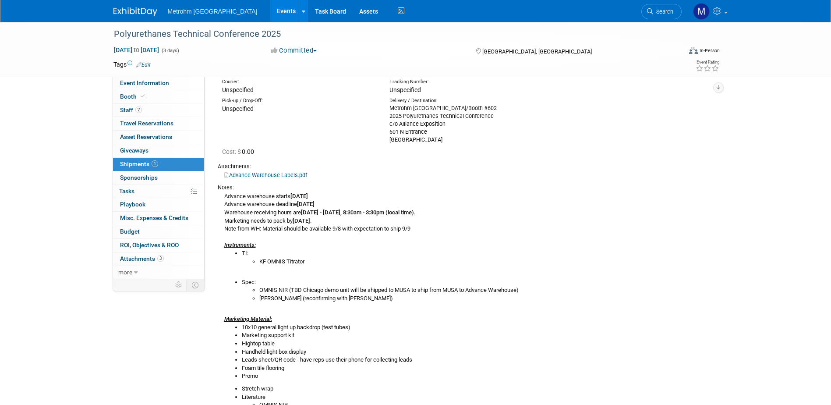
scroll to position [0, 0]
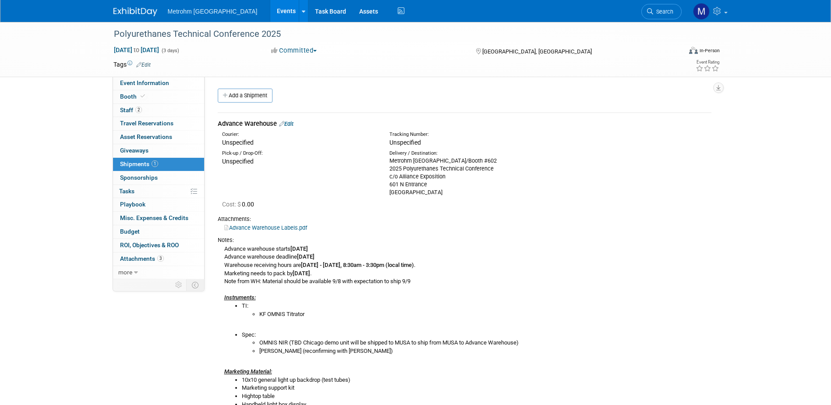
click at [289, 126] on link "Edit" at bounding box center [286, 123] width 14 height 7
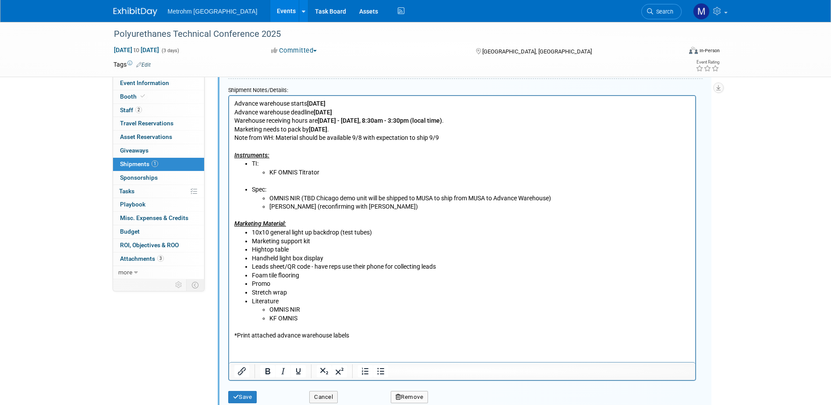
scroll to position [364, 0]
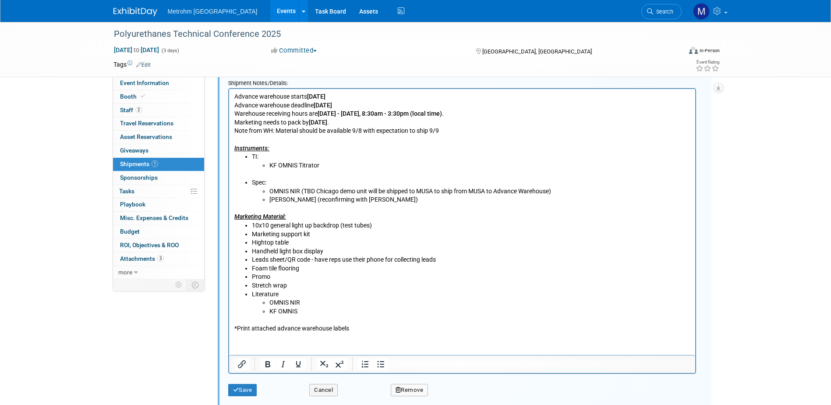
click at [333, 243] on li "Hightop table" at bounding box center [470, 242] width 439 height 9
click at [331, 234] on li "Marketing support kit" at bounding box center [470, 234] width 439 height 9
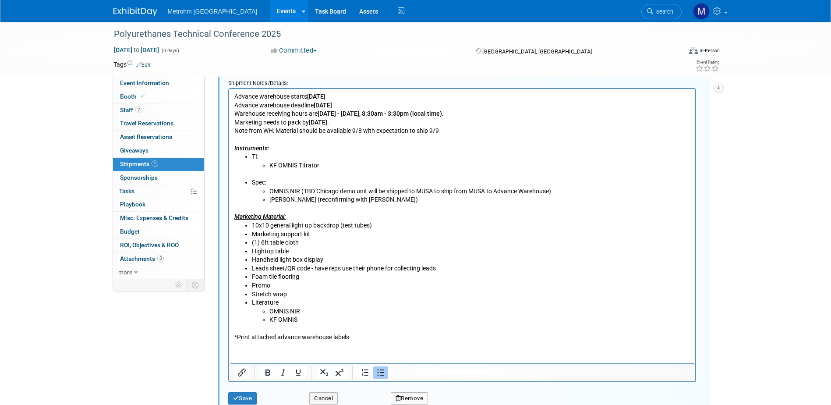
click at [333, 246] on li "(1) 6ft table cloth" at bounding box center [470, 242] width 439 height 9
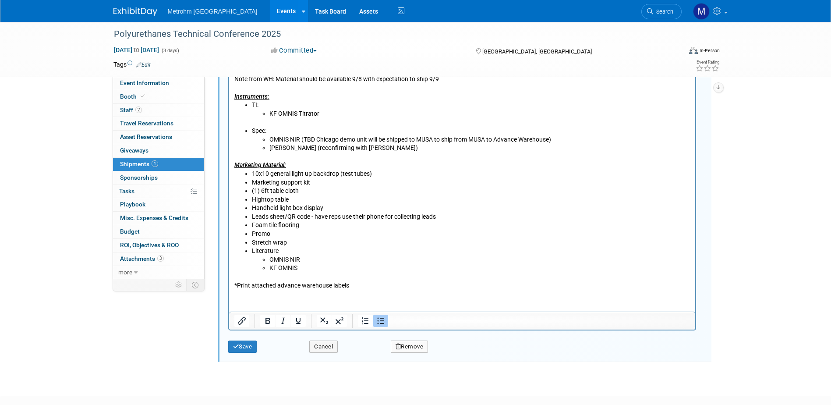
scroll to position [451, 0]
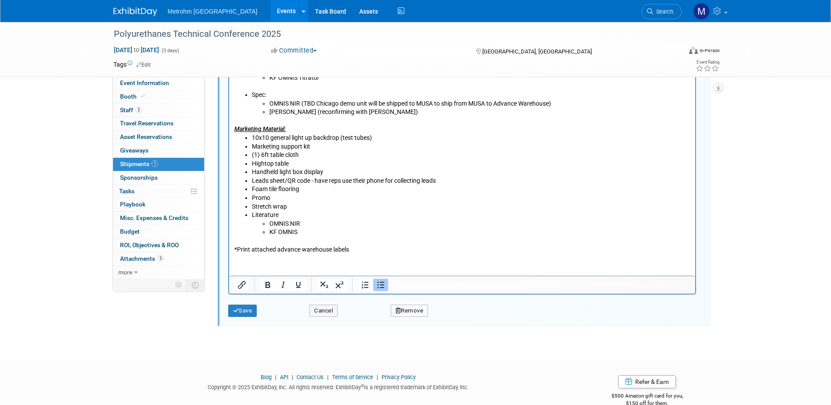
click at [246, 320] on div "Save Cancel Remove" at bounding box center [465, 307] width 474 height 27
click at [247, 311] on button "Save" at bounding box center [242, 310] width 29 height 12
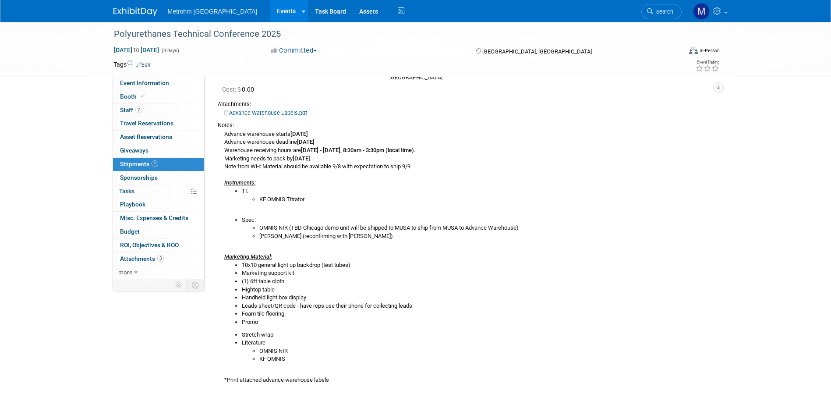
scroll to position [154, 0]
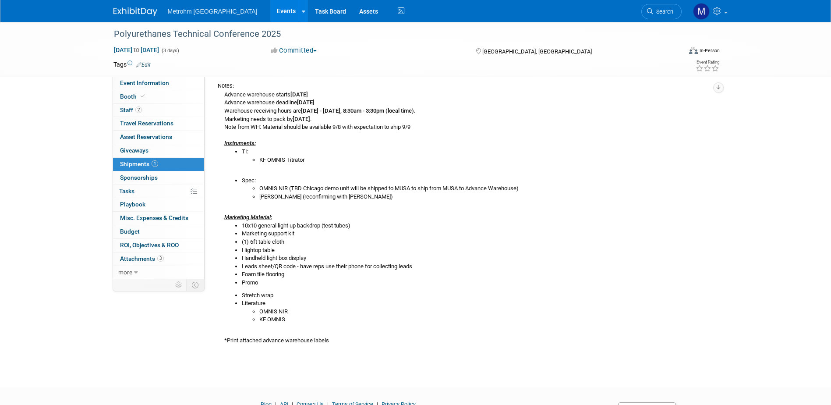
click at [113, 9] on img at bounding box center [135, 11] width 44 height 9
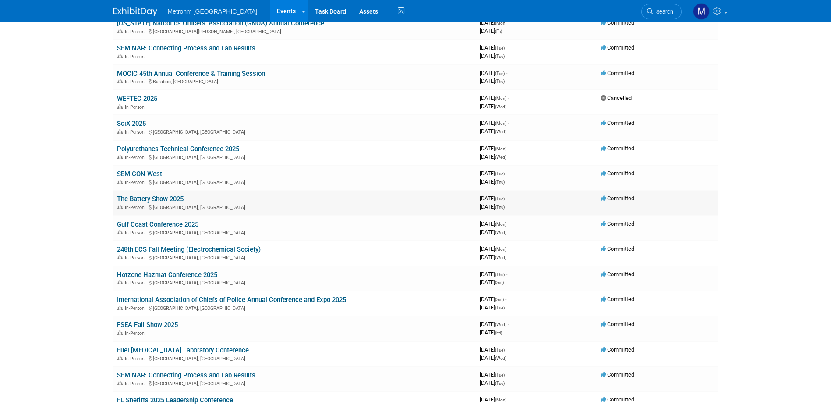
scroll to position [88, 0]
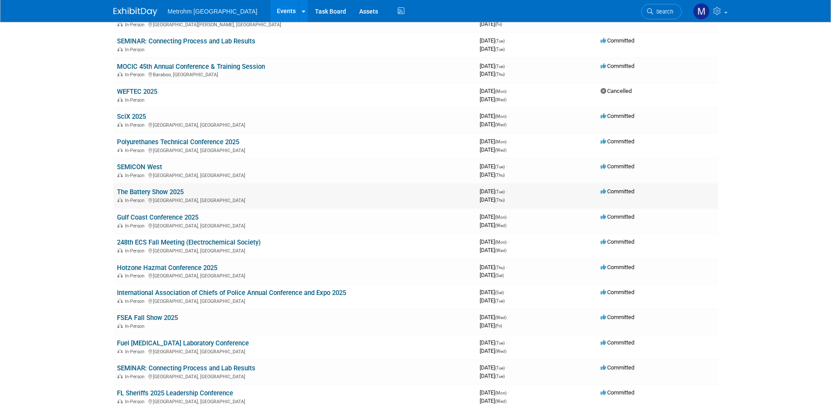
click at [156, 190] on link "The Battery Show 2025" at bounding box center [150, 192] width 67 height 8
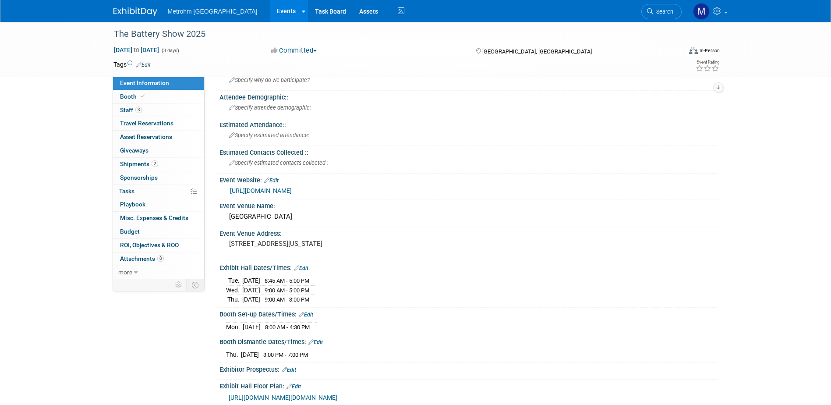
scroll to position [44, 0]
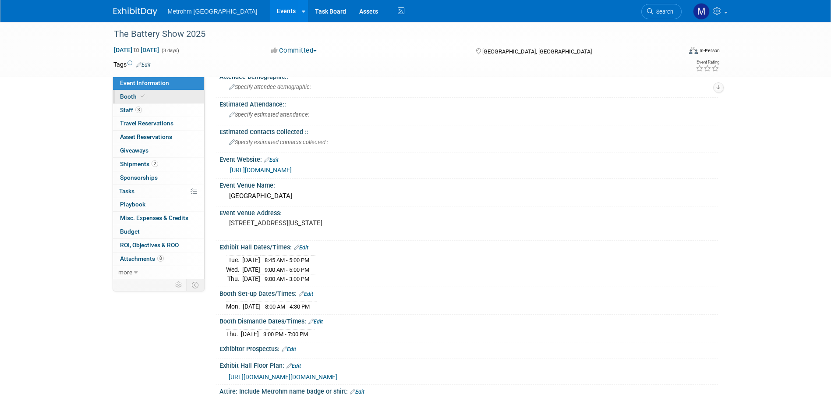
click at [161, 96] on link "Booth" at bounding box center [158, 96] width 91 height 13
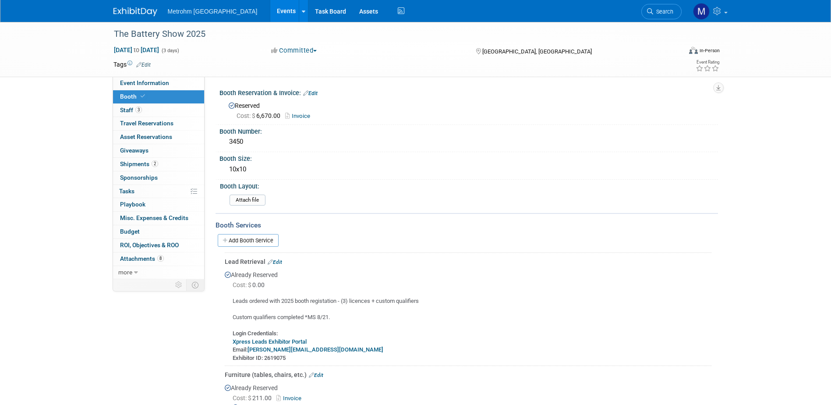
click at [126, 167] on span "Shipments 2" at bounding box center [139, 163] width 38 height 7
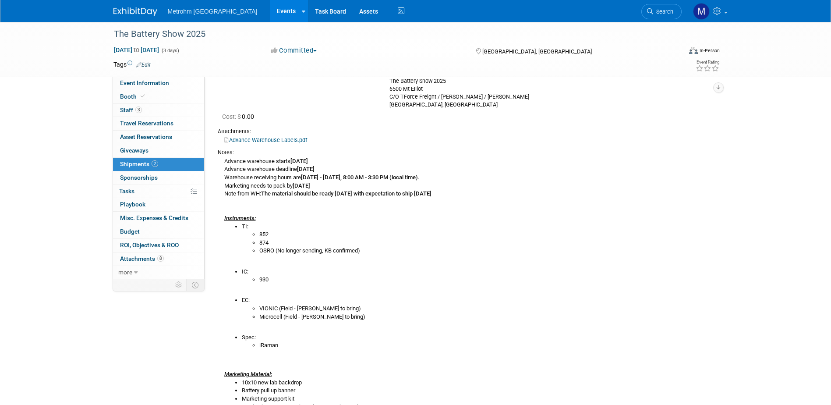
scroll to position [131, 0]
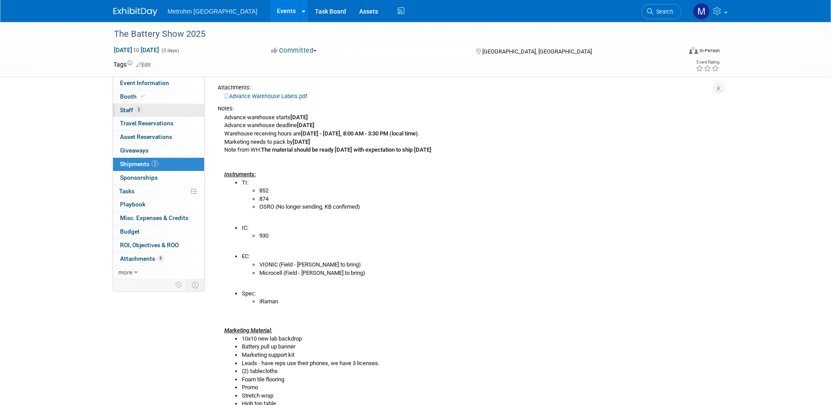
click at [144, 108] on link "3 Staff 3" at bounding box center [158, 110] width 91 height 13
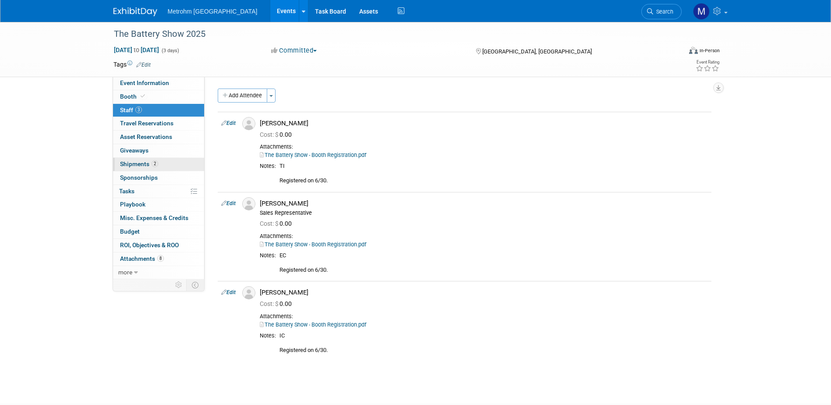
click at [152, 164] on span "2" at bounding box center [155, 163] width 7 height 7
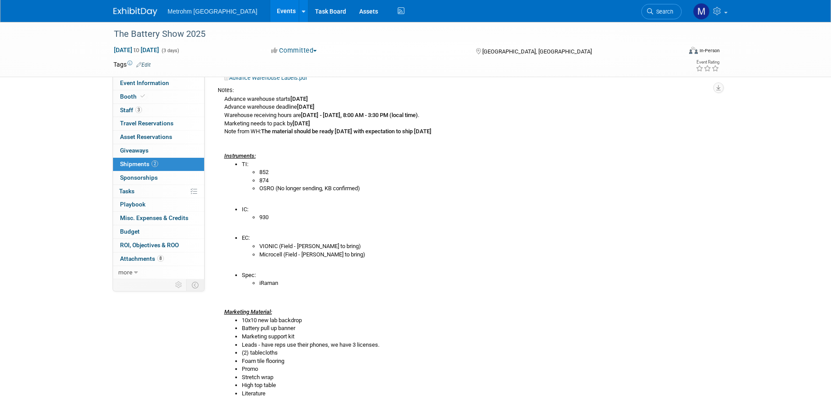
scroll to position [175, 0]
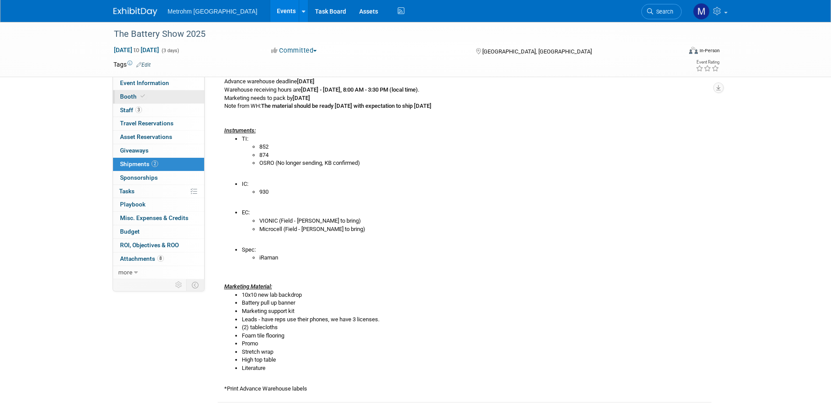
click at [131, 98] on span "Booth" at bounding box center [133, 96] width 27 height 7
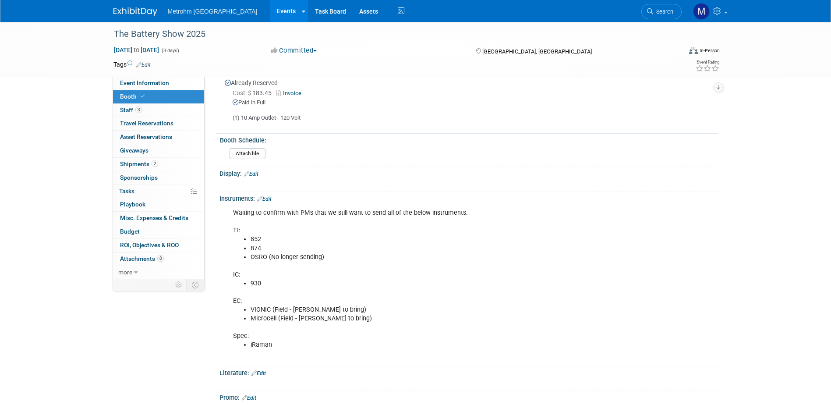
scroll to position [394, 0]
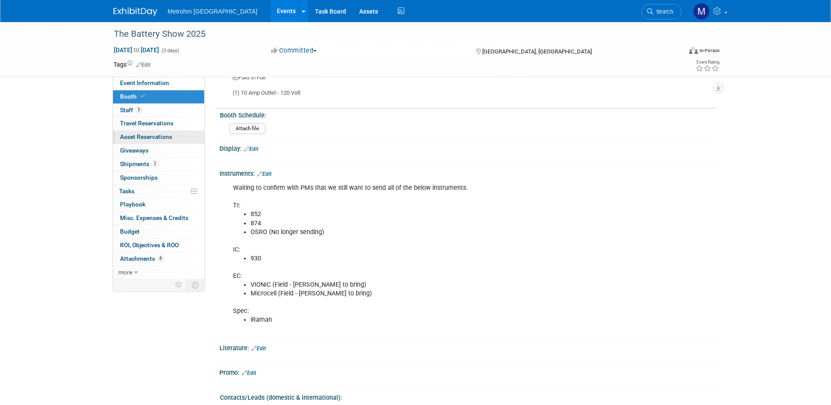
click at [153, 131] on link "0 Asset Reservations 0" at bounding box center [158, 137] width 91 height 13
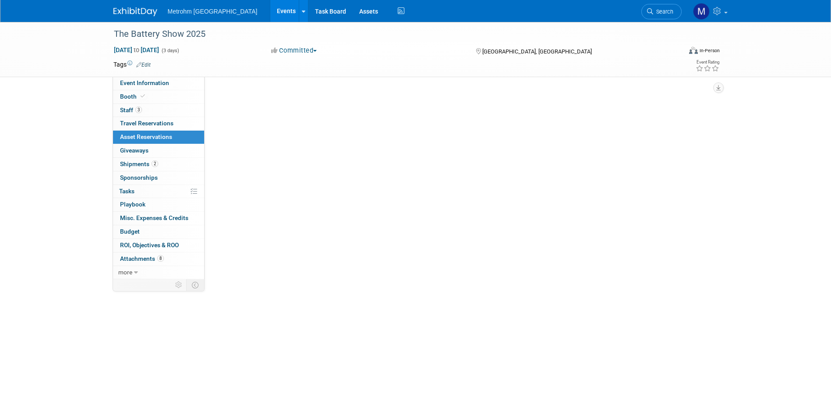
scroll to position [0, 0]
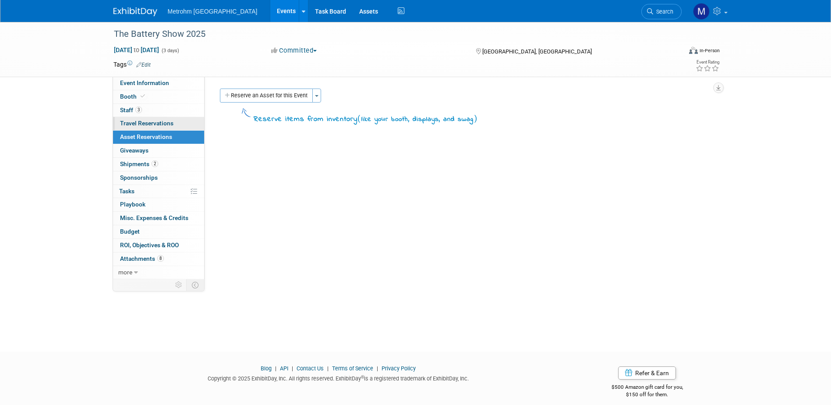
click at [152, 119] on link "0 Travel Reservations 0" at bounding box center [158, 123] width 91 height 13
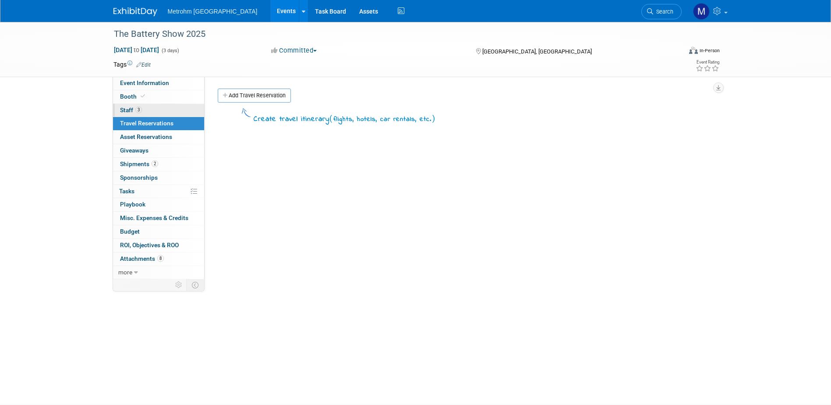
click at [153, 110] on link "3 Staff 3" at bounding box center [158, 110] width 91 height 13
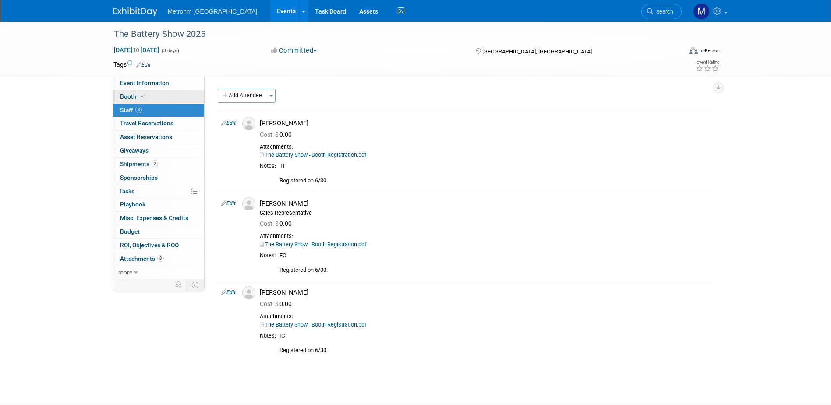
click at [156, 100] on link "Booth" at bounding box center [158, 96] width 91 height 13
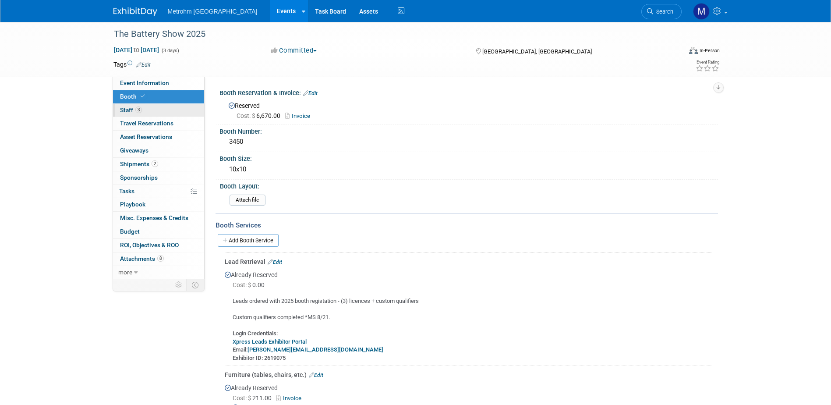
click at [157, 109] on link "3 Staff 3" at bounding box center [158, 110] width 91 height 13
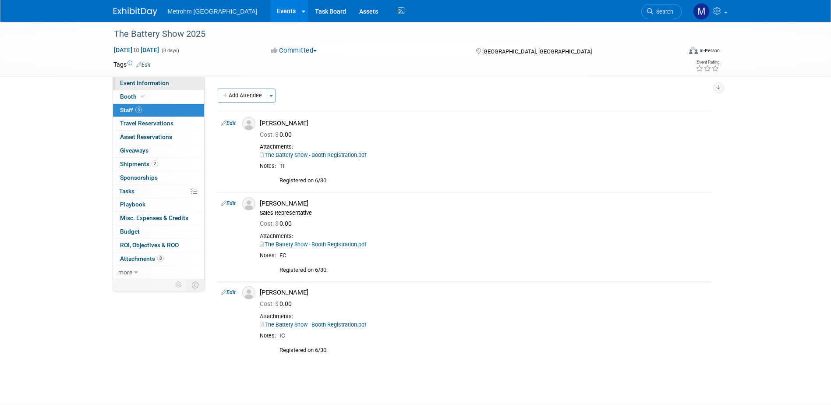
click at [159, 84] on span "Event Information" at bounding box center [144, 82] width 49 height 7
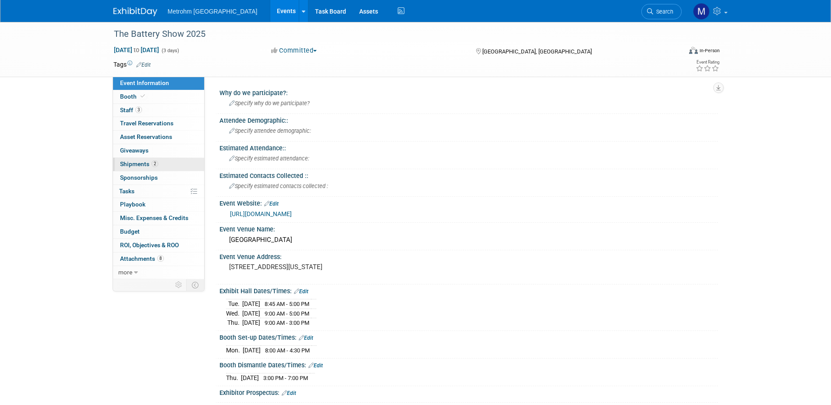
click at [156, 159] on link "2 Shipments 2" at bounding box center [158, 164] width 91 height 13
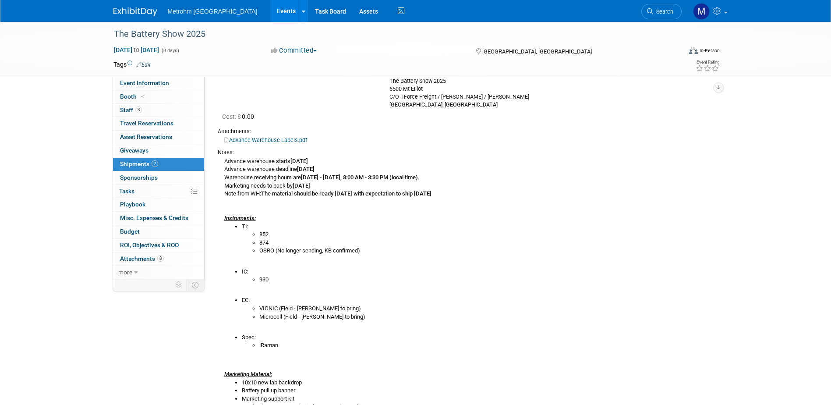
scroll to position [211, 0]
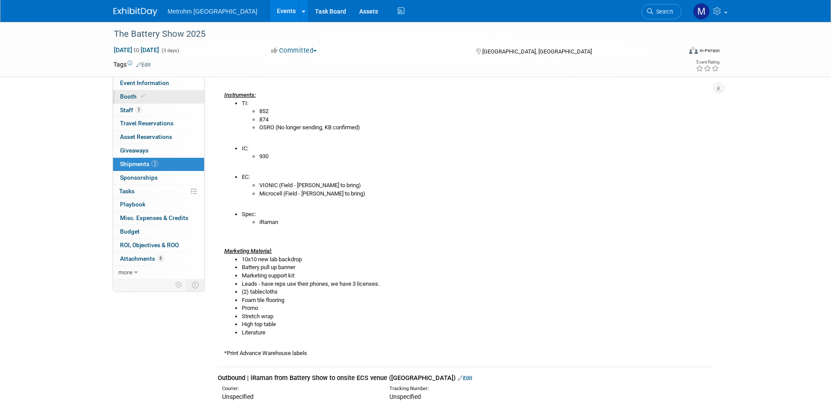
click at [141, 98] on icon at bounding box center [143, 96] width 4 height 5
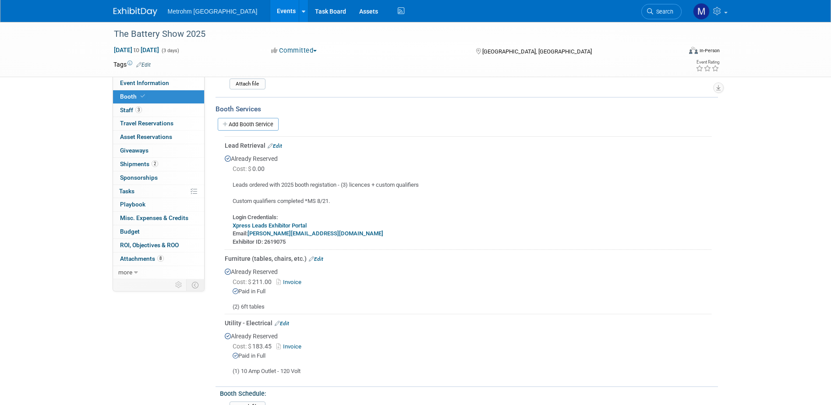
scroll to position [131, 0]
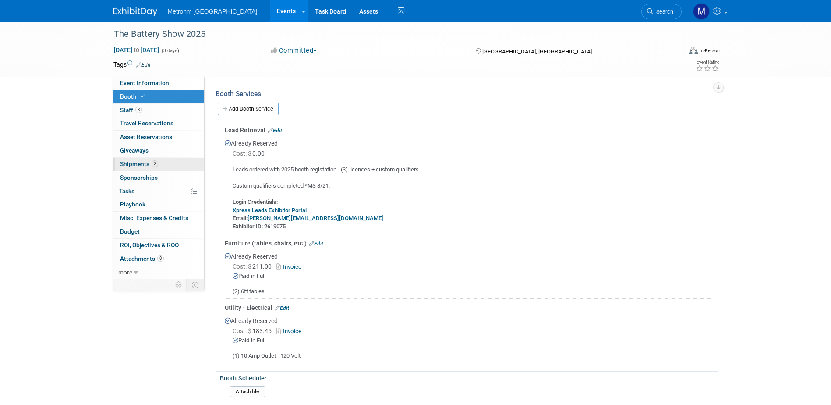
click at [158, 167] on link "2 Shipments 2" at bounding box center [158, 164] width 91 height 13
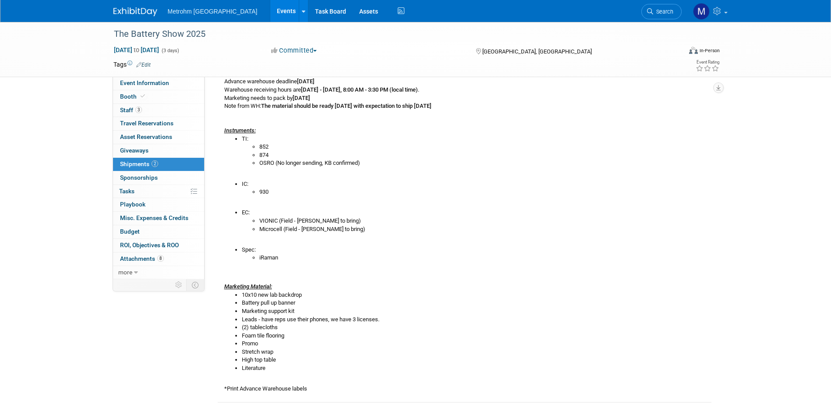
scroll to position [219, 0]
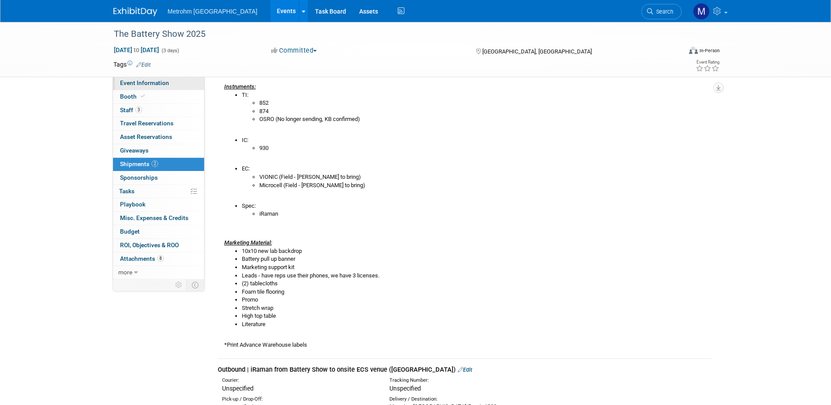
click at [173, 85] on link "Event Information" at bounding box center [158, 83] width 91 height 13
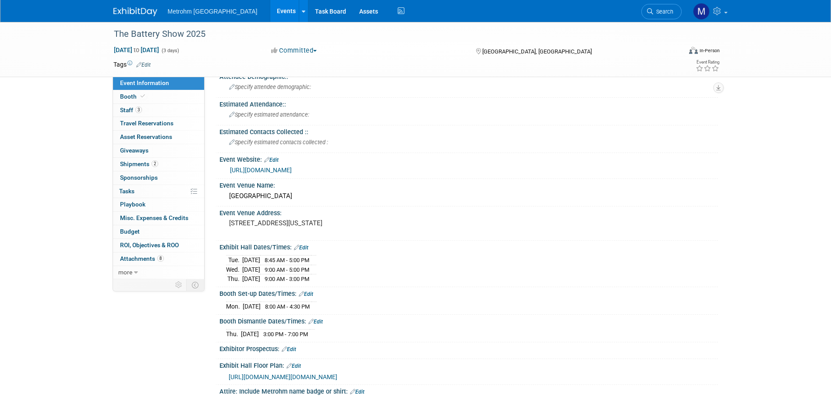
scroll to position [175, 0]
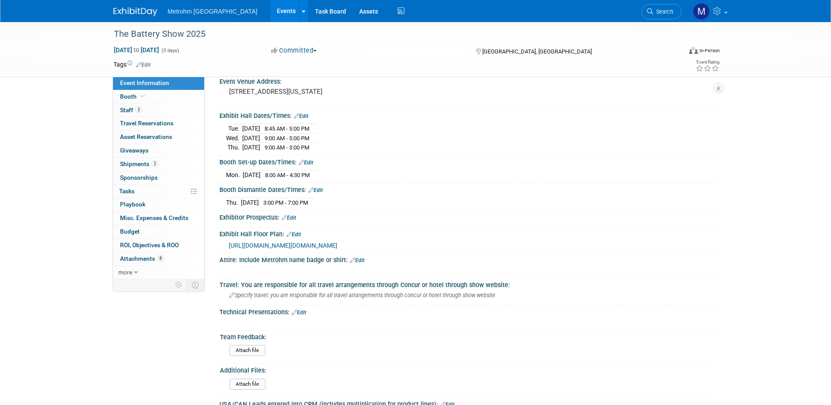
click at [337, 246] on span "https://tbsm25.mapyourshow.com/8_0/floorplan/index.cfm?reportSuite=informatheba…" at bounding box center [283, 245] width 109 height 7
click at [155, 94] on link "Booth" at bounding box center [158, 96] width 91 height 13
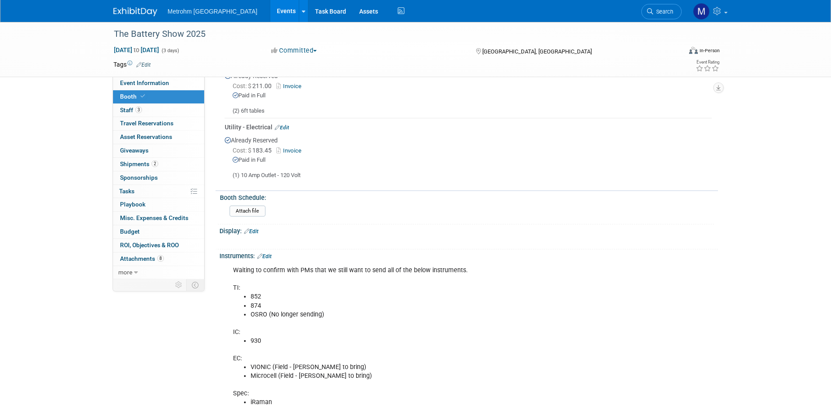
scroll to position [482, 0]
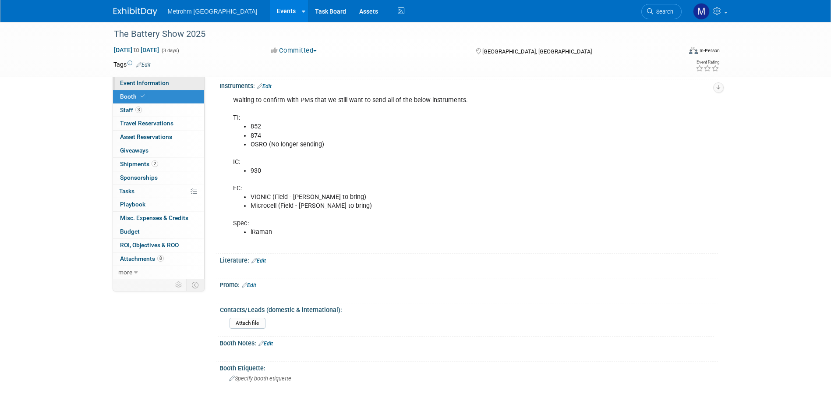
click at [165, 89] on link "Event Information" at bounding box center [158, 83] width 91 height 13
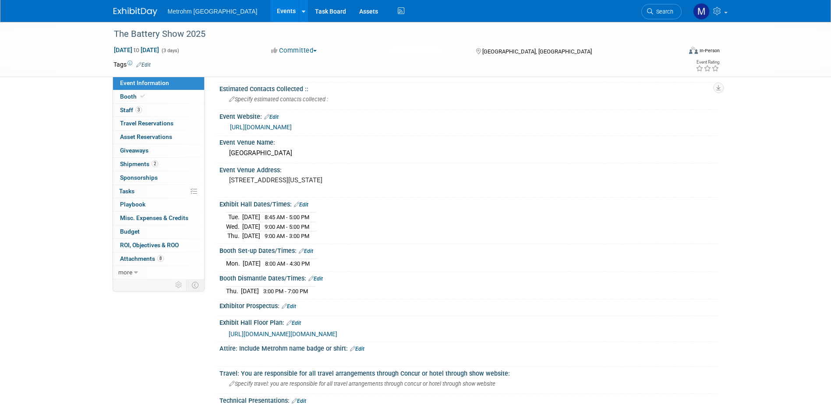
scroll to position [88, 0]
click at [153, 98] on link "Booth" at bounding box center [158, 96] width 91 height 13
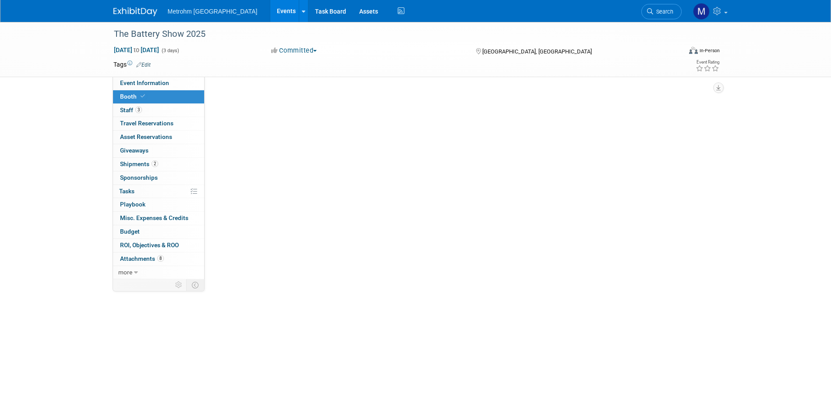
scroll to position [0, 0]
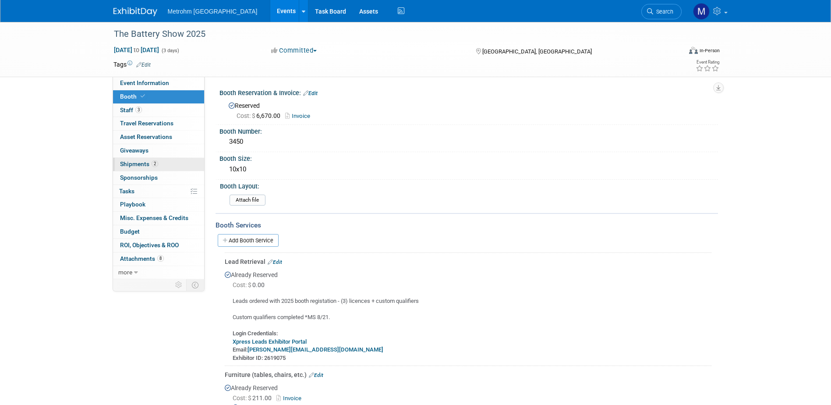
click at [161, 166] on link "2 Shipments 2" at bounding box center [158, 164] width 91 height 13
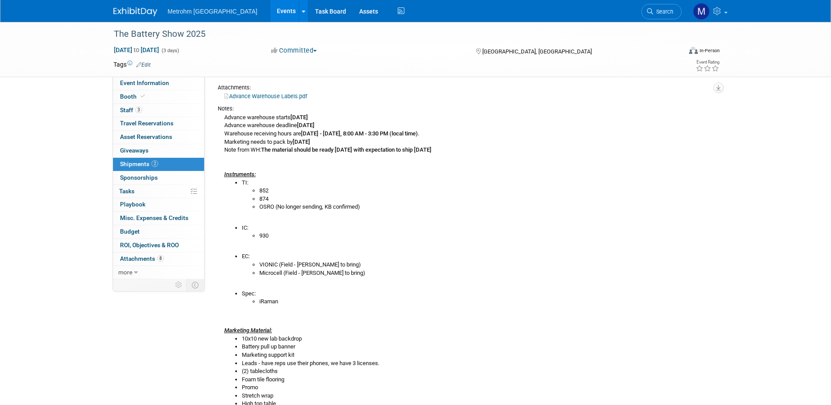
scroll to position [175, 0]
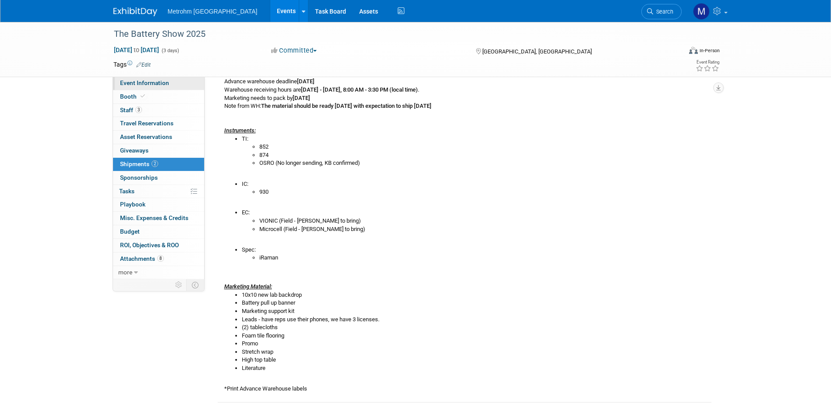
click at [123, 85] on span "Event Information" at bounding box center [144, 82] width 49 height 7
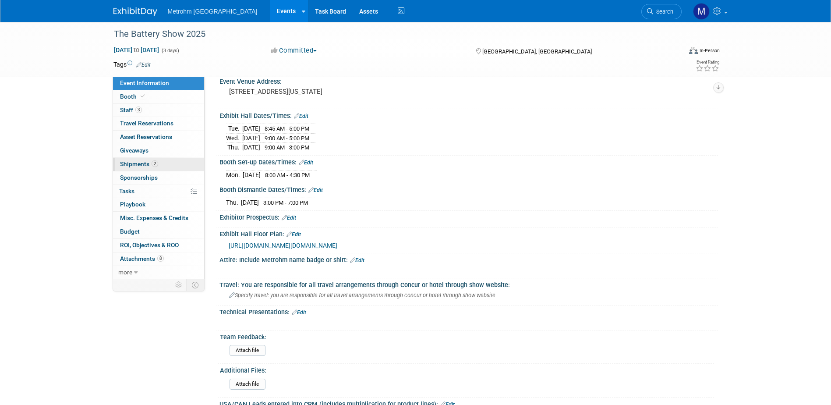
click at [157, 164] on span "2" at bounding box center [155, 163] width 7 height 7
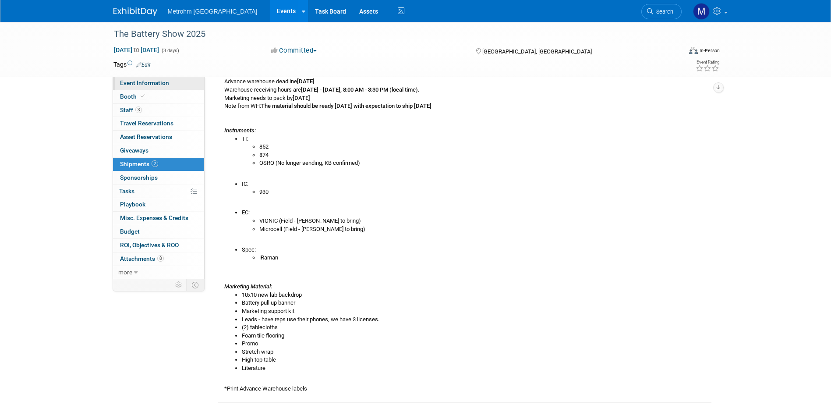
click at [163, 86] on link "Event Information" at bounding box center [158, 83] width 91 height 13
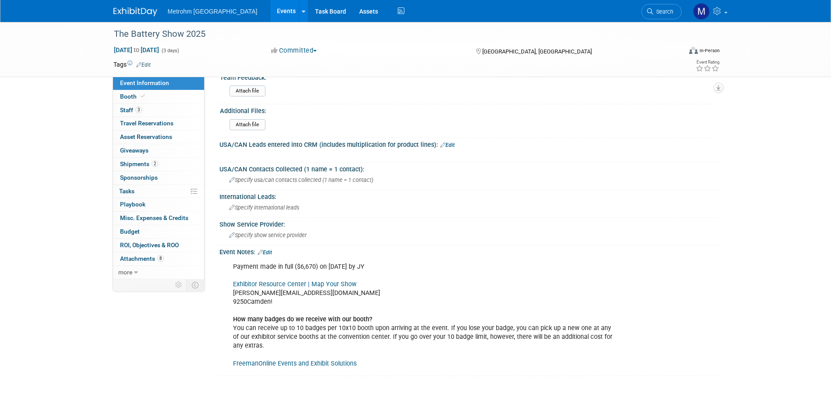
scroll to position [482, 0]
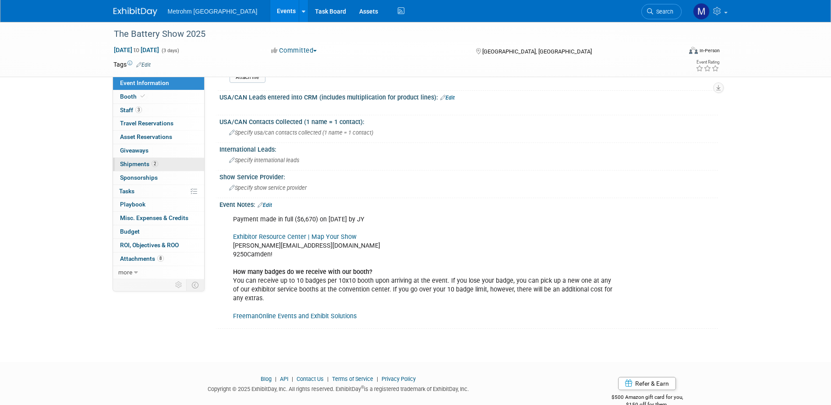
click at [168, 158] on link "2 Shipments 2" at bounding box center [158, 164] width 91 height 13
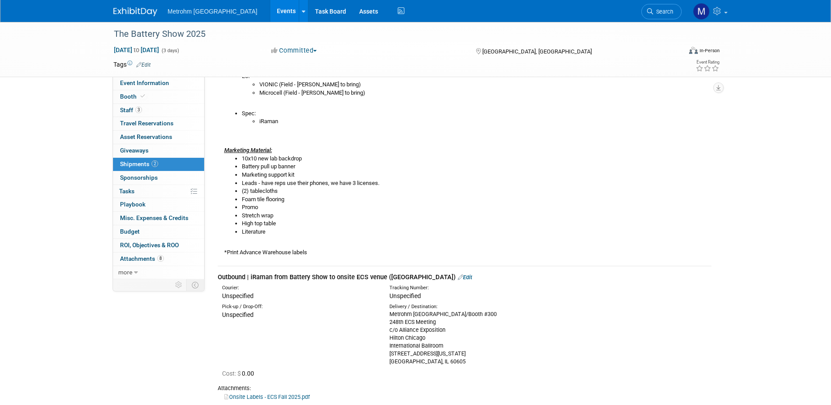
scroll to position [394, 0]
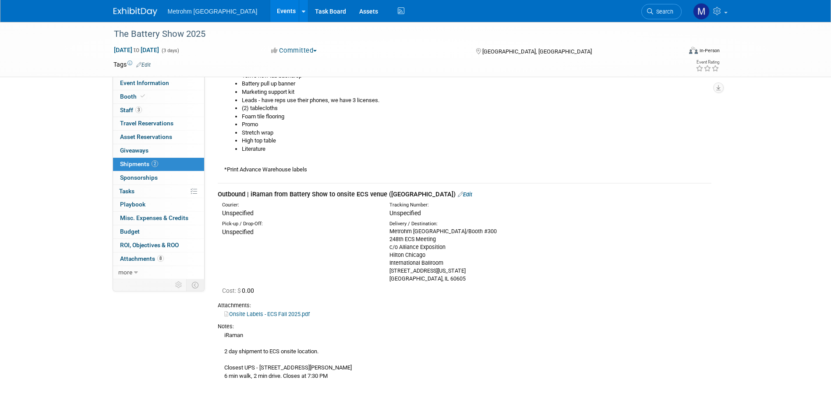
click at [447, 292] on div "Cost: $ 0.00" at bounding box center [466, 290] width 489 height 9
drag, startPoint x: 389, startPoint y: 232, endPoint x: 442, endPoint y: 278, distance: 70.2
click at [442, 278] on div "Delivery / Destination: Metrohm USA/Booth #300 248th ECS Meeting c/o Alliance E…" at bounding box center [466, 251] width 167 height 62
copy div "Metrohm USA/Booth #300 248th ECS Meeting c/o Alliance Exposition Hilton Chicago…"
drag, startPoint x: 221, startPoint y: 368, endPoint x: 353, endPoint y: 379, distance: 132.4
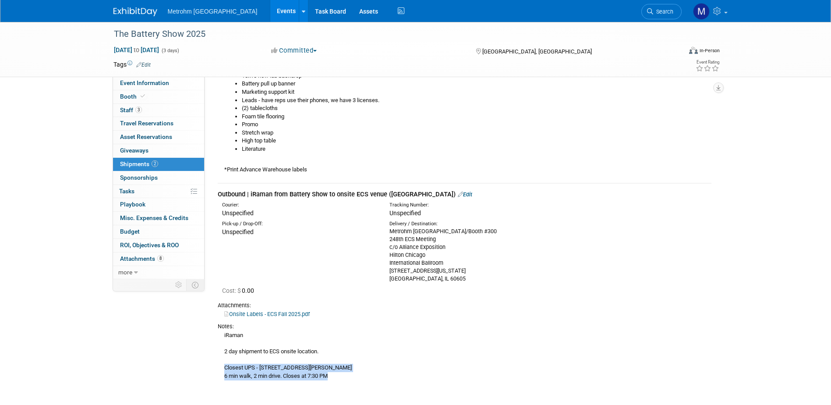
click at [353, 379] on div "iRaman 2 day shipment to ECS onsite location. Closest UPS - 535 Griswold St Sui…" at bounding box center [465, 355] width 494 height 50
copy div "Closest UPS - 535 Griswold St Suite 111, Detroit, MI 48226 6 min walk, 2 min dr…"
